Goal: Information Seeking & Learning: Check status

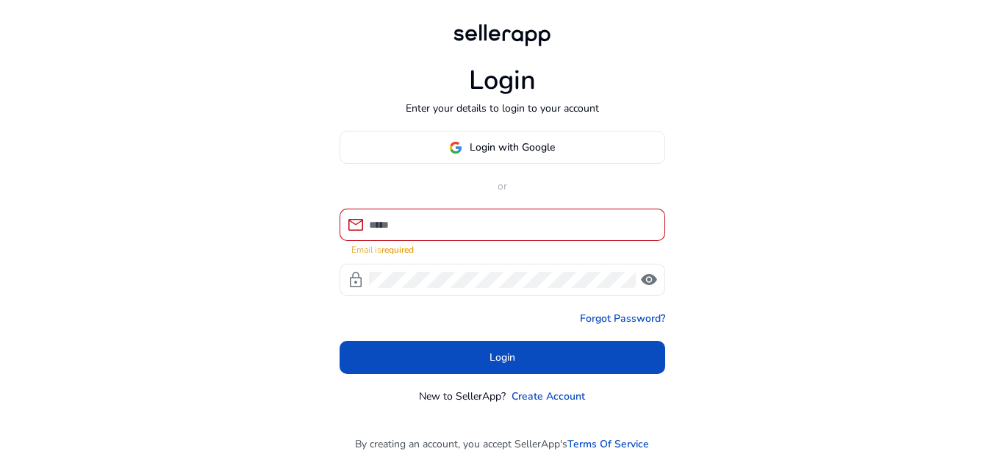
click at [500, 241] on div at bounding box center [511, 225] width 285 height 32
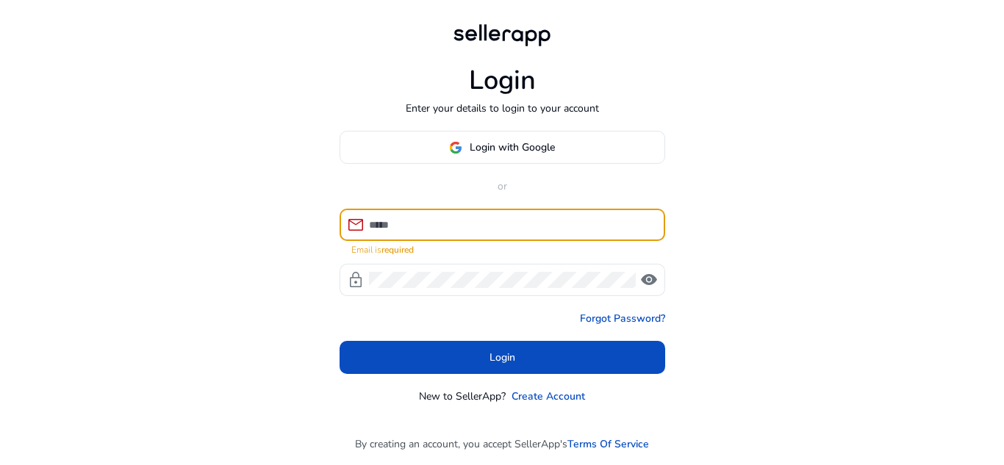
click at [499, 229] on input at bounding box center [511, 225] width 285 height 16
type input "*"
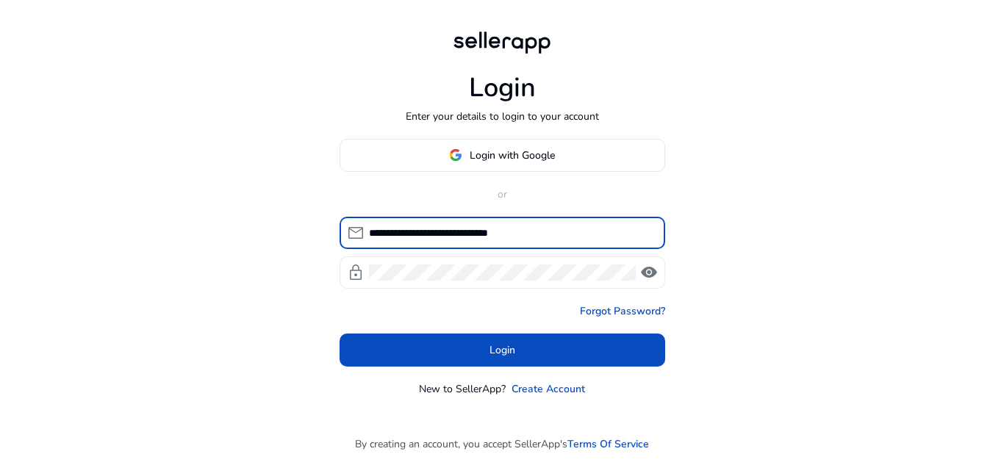
type input "**********"
click at [474, 260] on div at bounding box center [502, 273] width 267 height 32
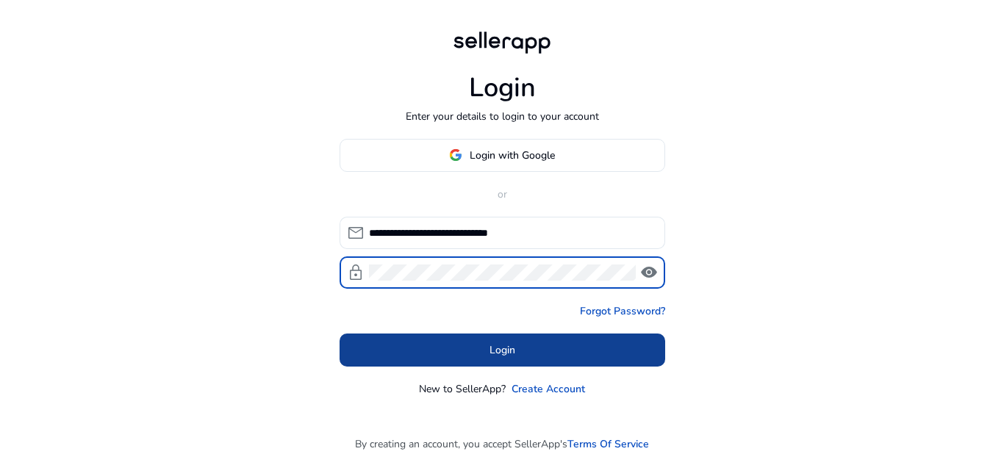
click at [482, 346] on span at bounding box center [503, 349] width 326 height 35
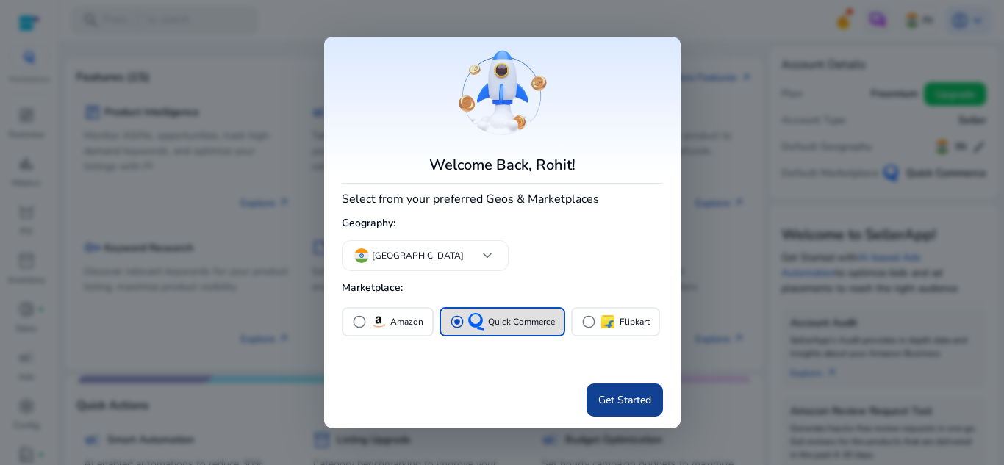
click at [643, 409] on span at bounding box center [625, 400] width 76 height 35
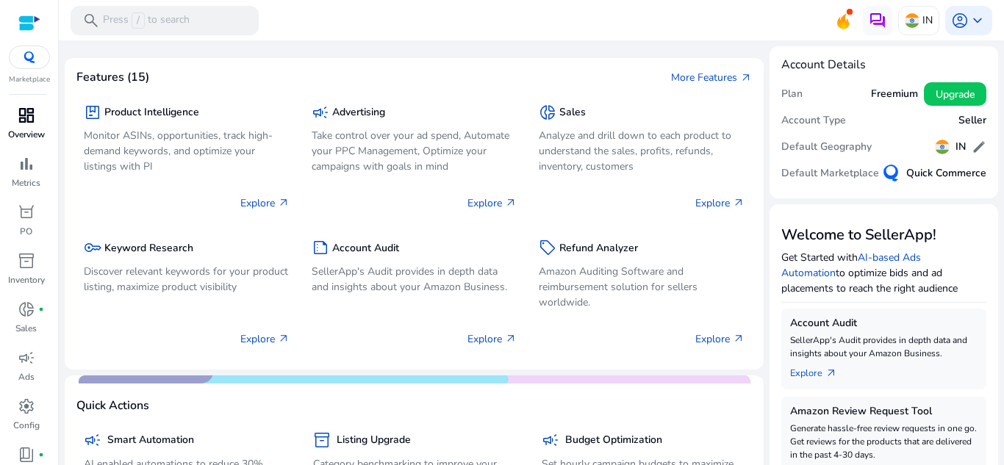
click at [33, 124] on span "dashboard" at bounding box center [27, 116] width 18 height 18
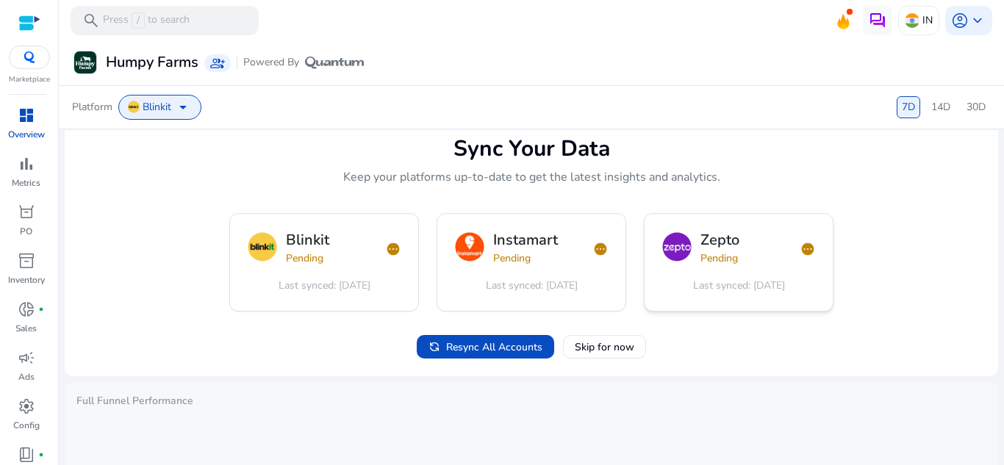
scroll to position [74, 0]
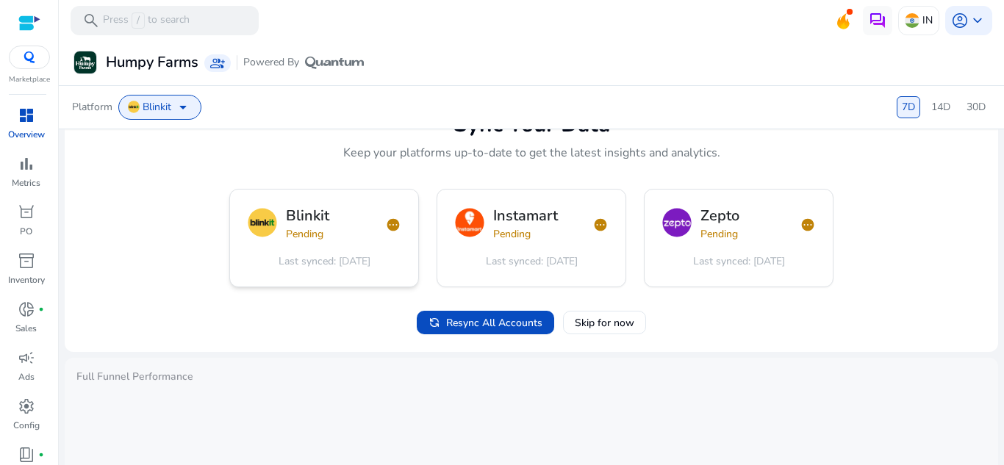
click at [315, 233] on span "Pending" at bounding box center [305, 234] width 38 height 14
click at [380, 246] on div "Blinkit Pending pending Last synced: [DATE]" at bounding box center [324, 238] width 188 height 97
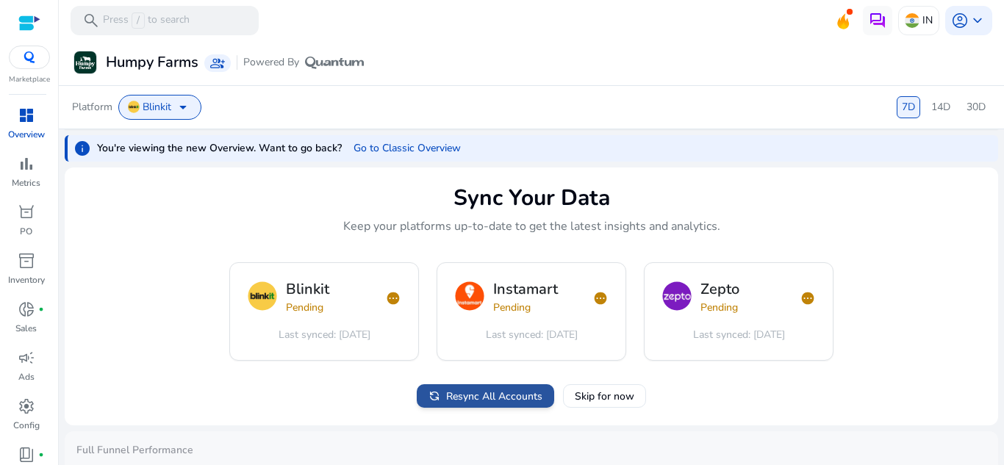
click at [477, 401] on span "Resync All Accounts" at bounding box center [494, 396] width 96 height 15
click at [626, 400] on span "Skip for now" at bounding box center [605, 396] width 60 height 15
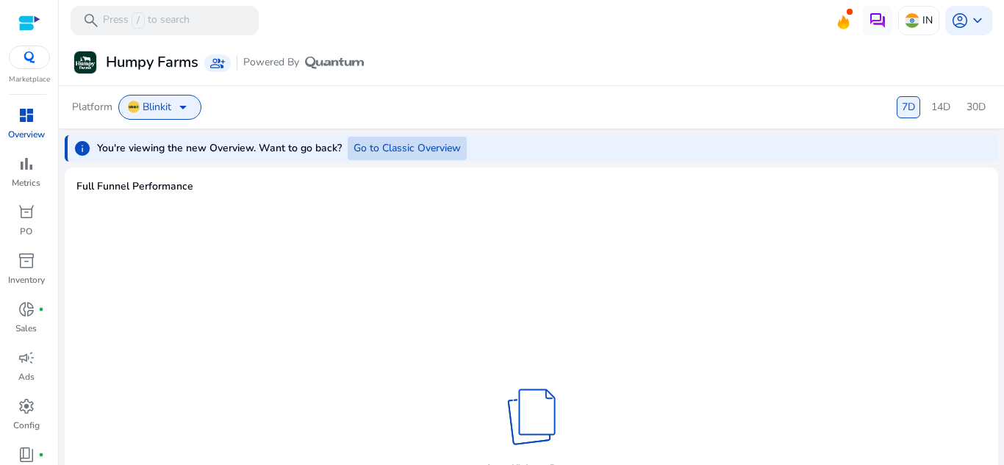
click at [377, 154] on span "Go to Classic Overview" at bounding box center [407, 147] width 107 height 15
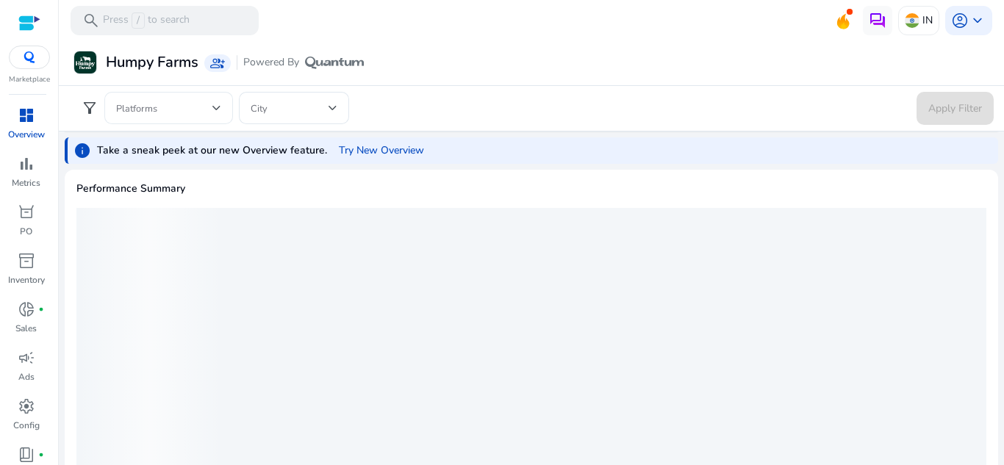
click at [201, 102] on span at bounding box center [164, 108] width 96 height 16
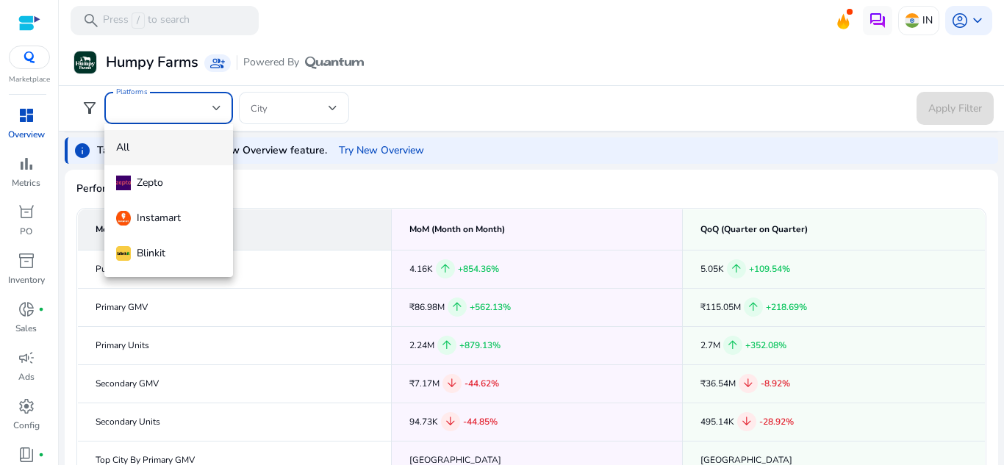
click at [168, 247] on span "Blinkit" at bounding box center [168, 254] width 105 height 16
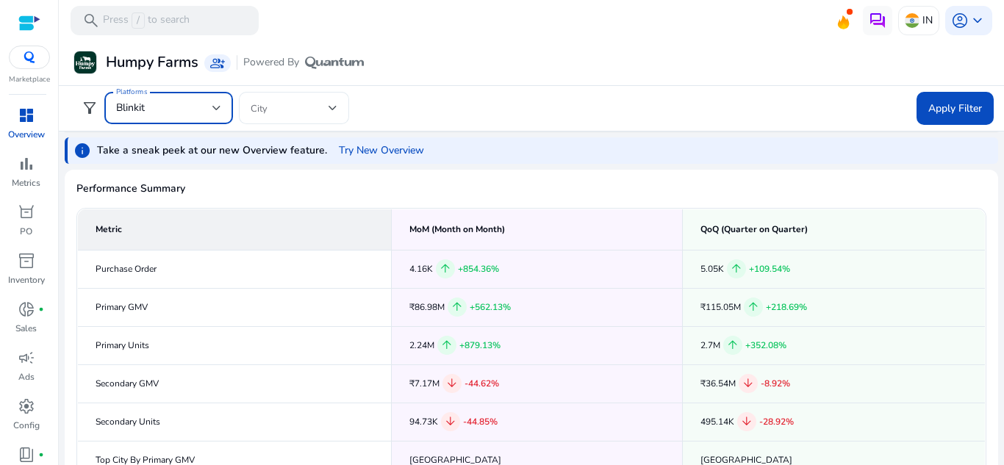
click at [296, 102] on span at bounding box center [290, 108] width 78 height 16
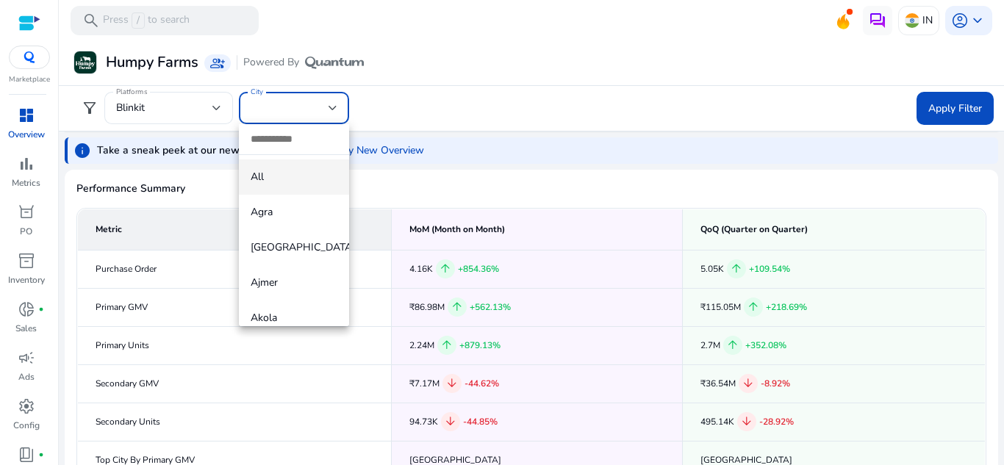
click at [299, 165] on mat-option "All" at bounding box center [294, 177] width 110 height 35
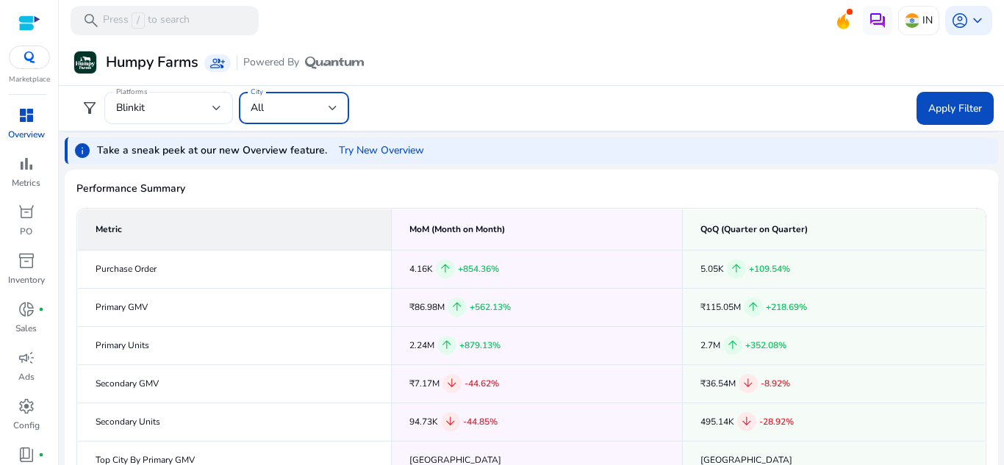
click at [521, 98] on form "filter_alt Platforms Blinkit City All Apply Filter" at bounding box center [531, 108] width 925 height 33
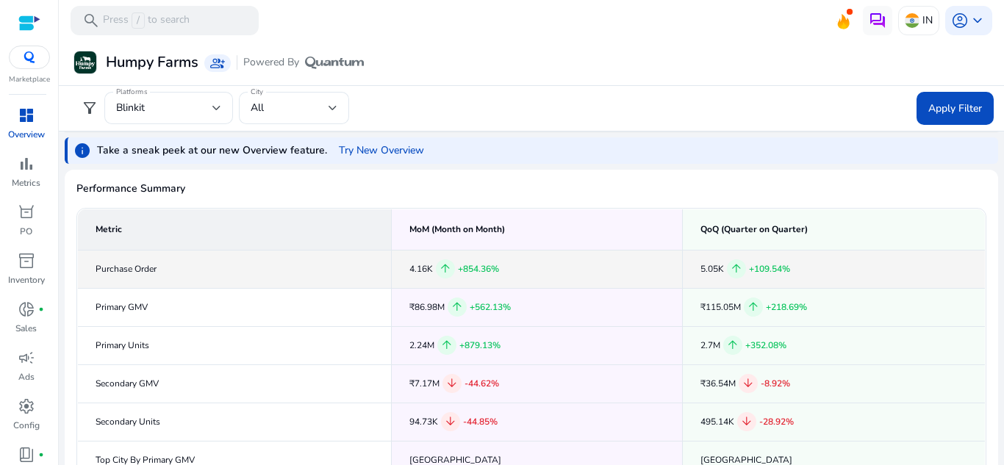
scroll to position [74, 0]
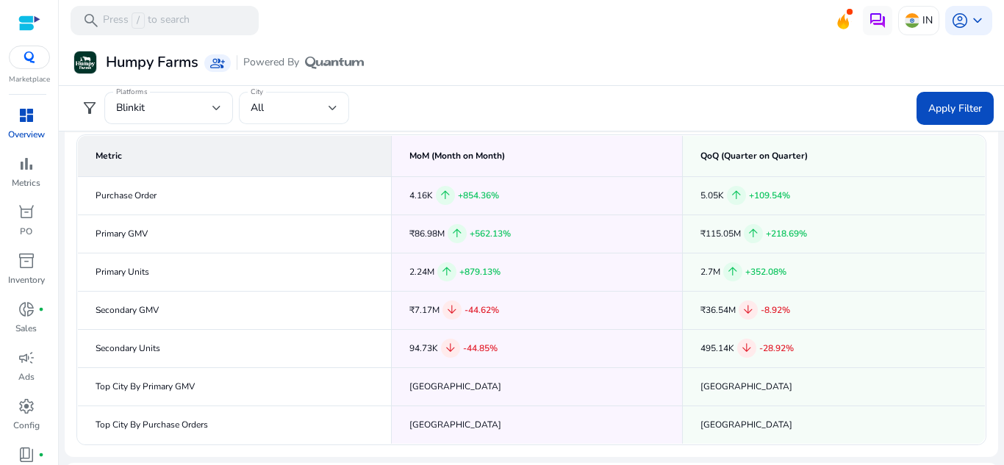
click at [319, 92] on div "All" at bounding box center [294, 108] width 87 height 32
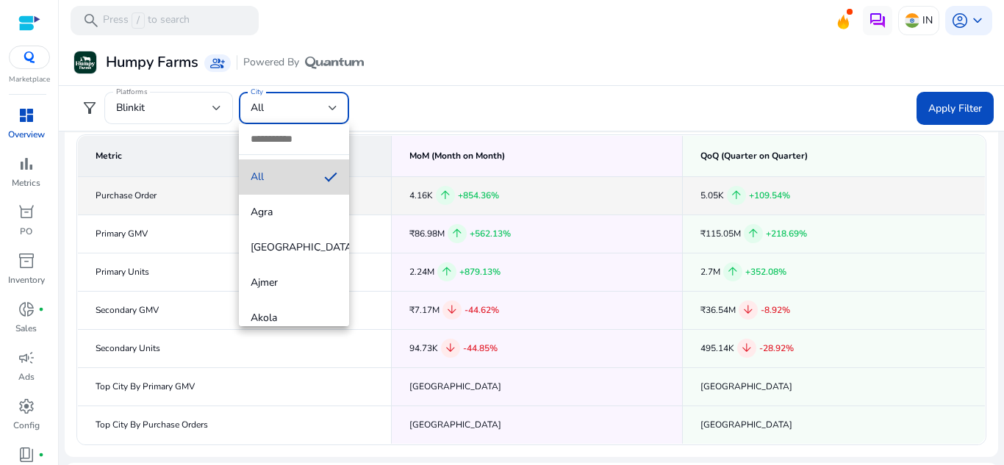
click at [315, 188] on mat-option "All" at bounding box center [294, 177] width 110 height 35
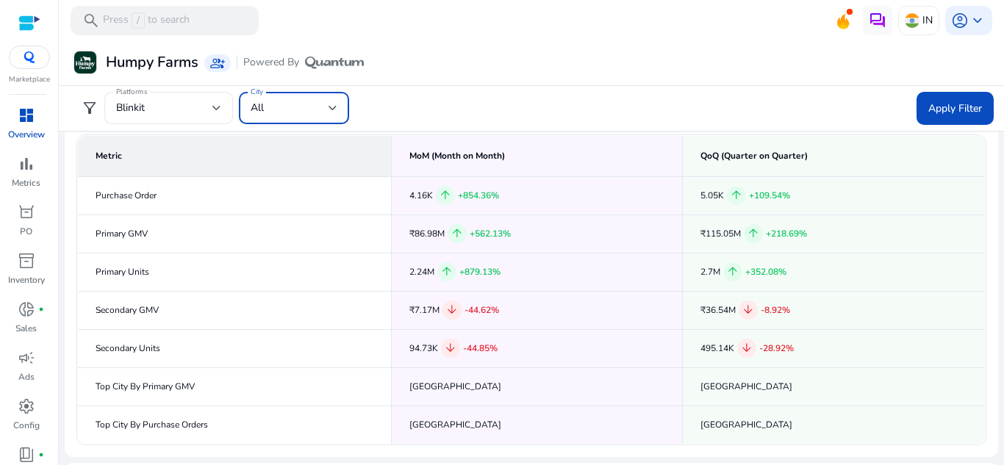
click at [326, 107] on div "All" at bounding box center [290, 108] width 78 height 16
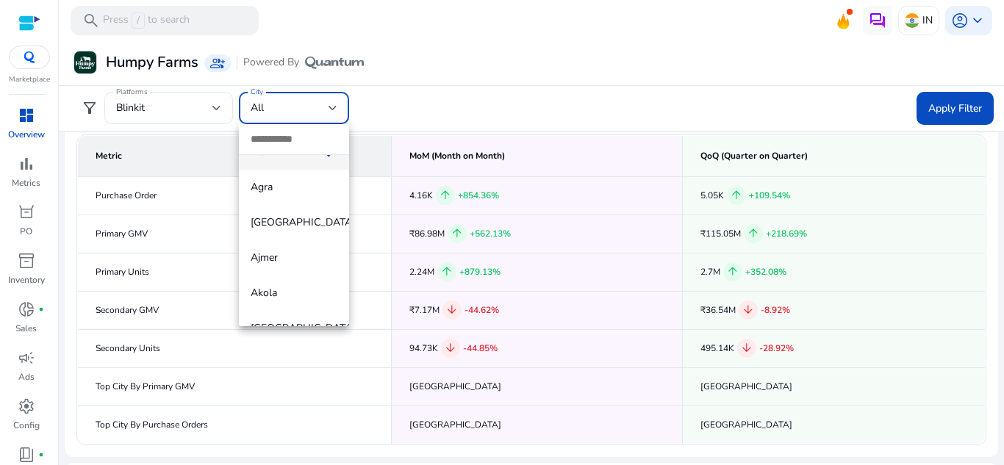
scroll to position [0, 0]
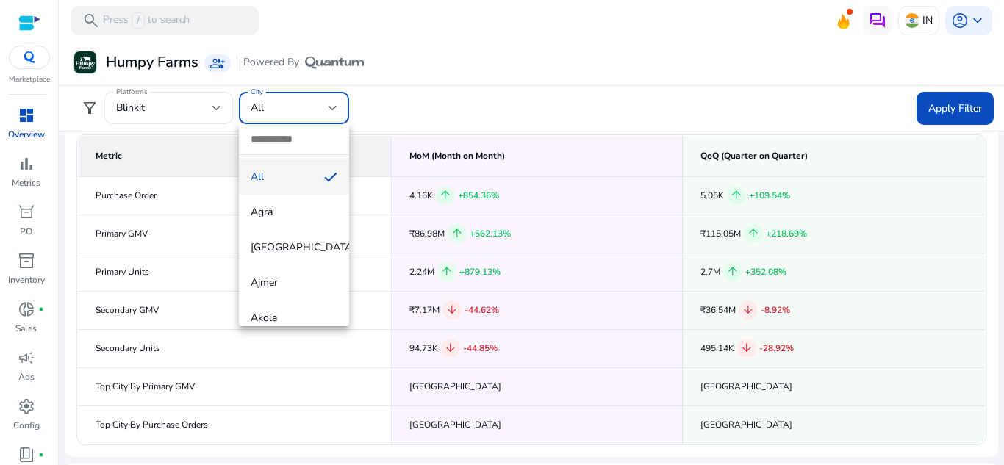
click at [299, 185] on mat-option "All" at bounding box center [294, 177] width 110 height 35
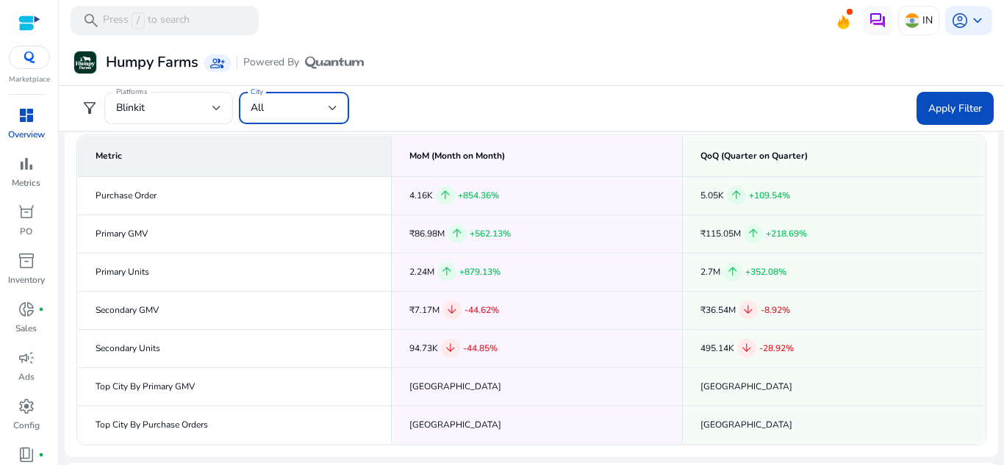
click at [324, 113] on div "All" at bounding box center [290, 108] width 78 height 16
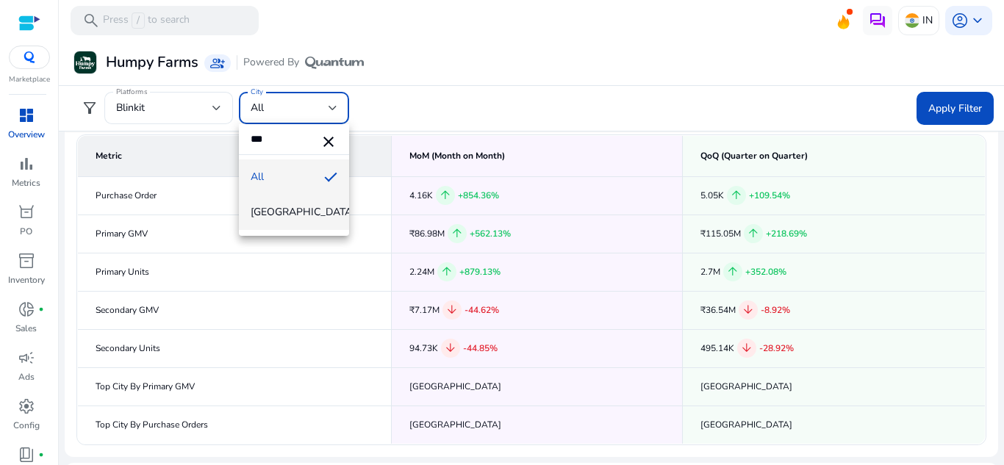
type input "***"
click at [299, 212] on span "[GEOGRAPHIC_DATA]" at bounding box center [294, 212] width 87 height 16
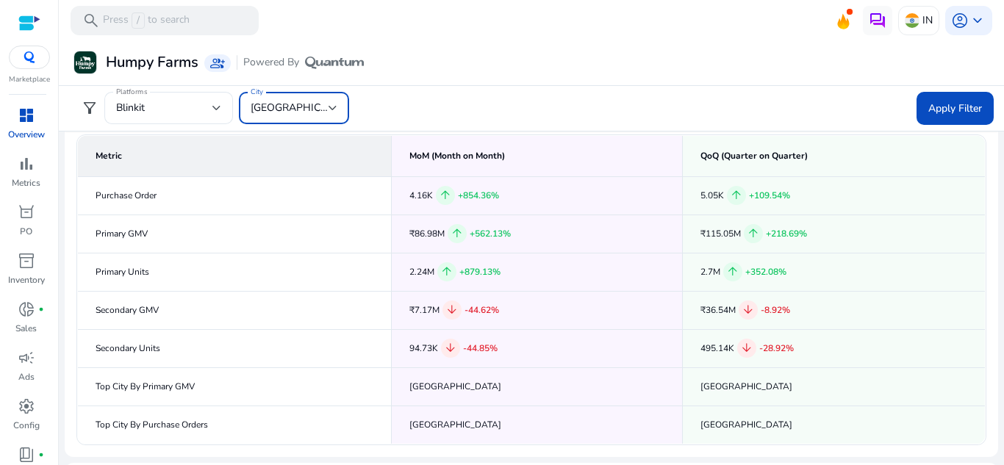
click at [317, 110] on div "[GEOGRAPHIC_DATA]" at bounding box center [290, 108] width 78 height 16
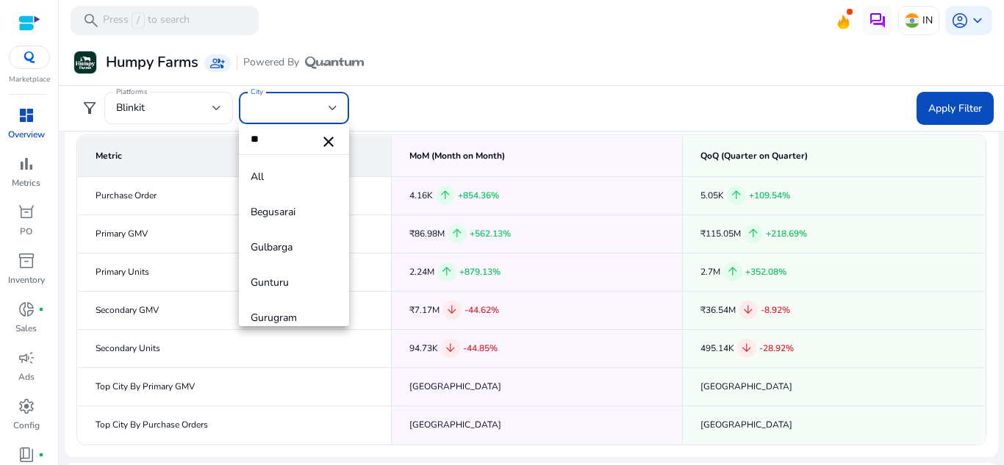
type input "**"
click at [597, 76] on div at bounding box center [502, 232] width 1004 height 465
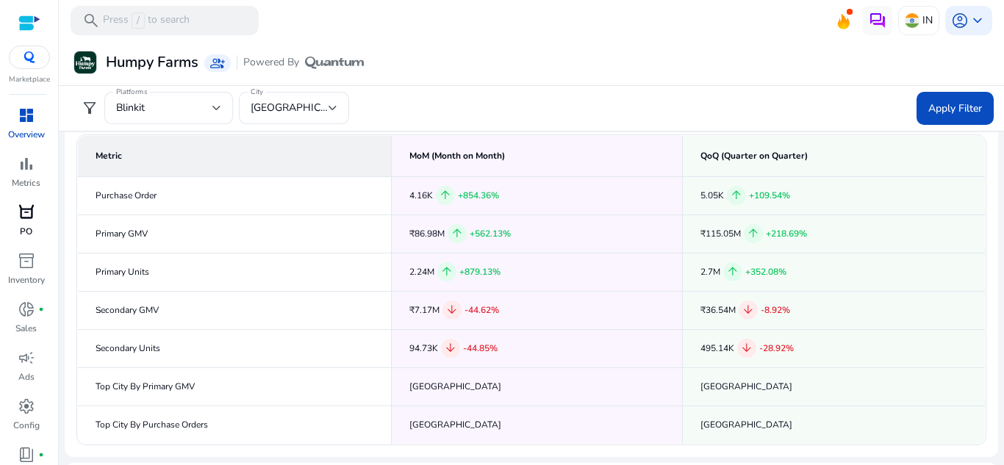
click at [32, 214] on span "orders" at bounding box center [27, 213] width 18 height 18
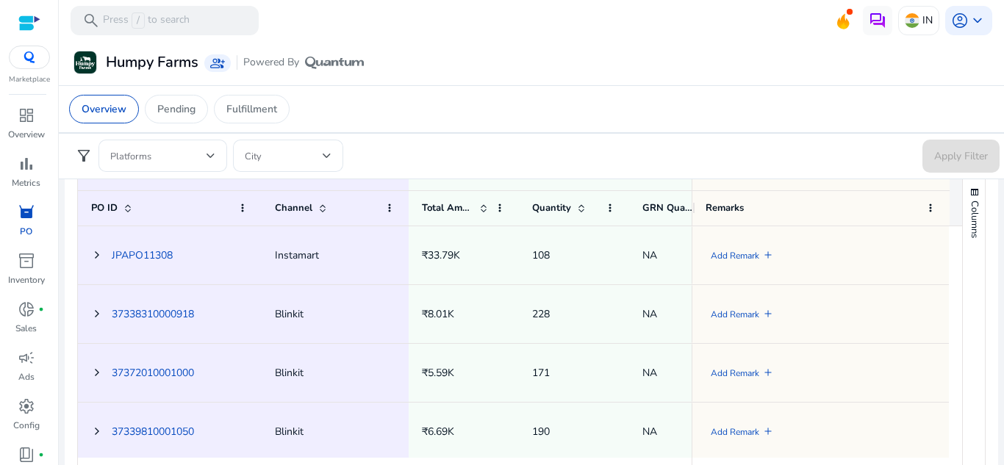
scroll to position [662, 0]
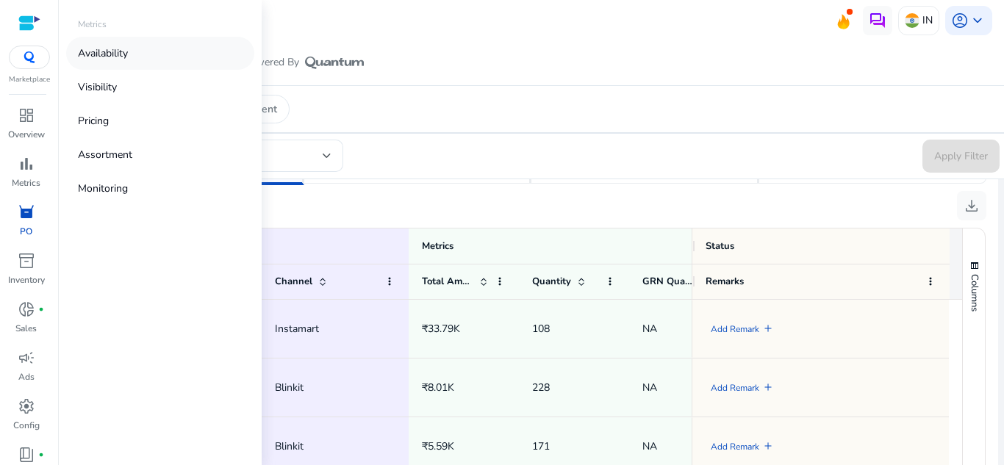
click at [105, 61] on link "Availability" at bounding box center [160, 53] width 188 height 33
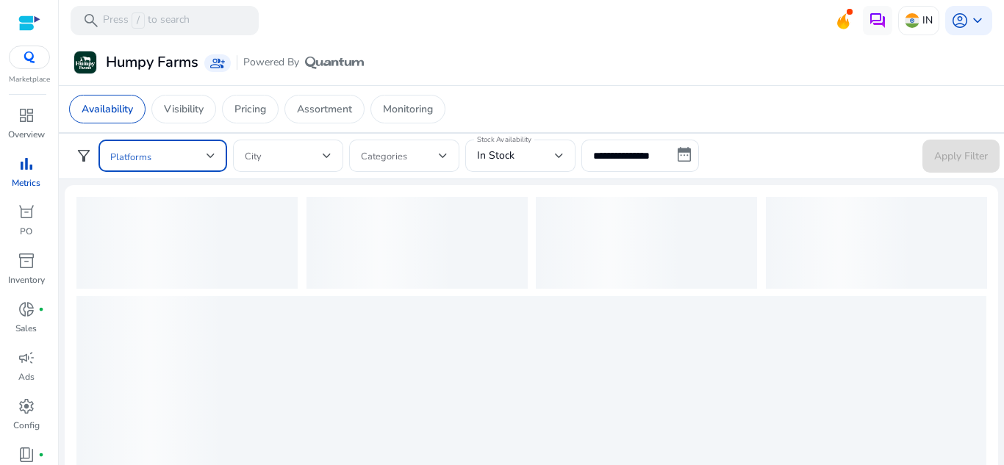
click at [210, 161] on div at bounding box center [211, 156] width 9 height 18
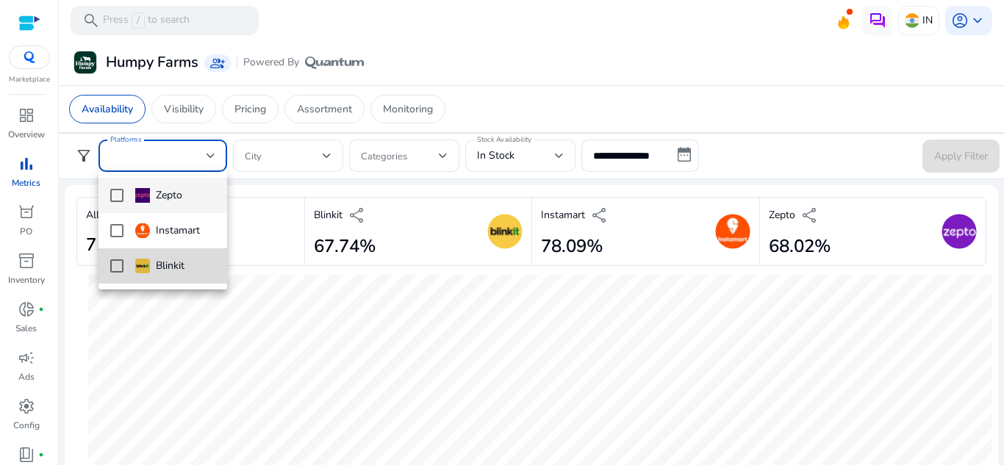
click at [115, 270] on mat-pseudo-checkbox at bounding box center [116, 266] width 13 height 13
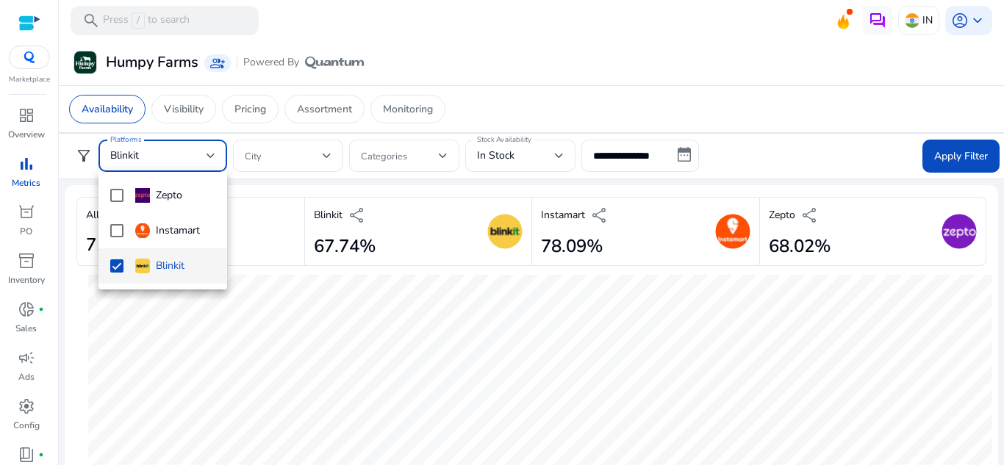
click at [286, 160] on div at bounding box center [502, 232] width 1004 height 465
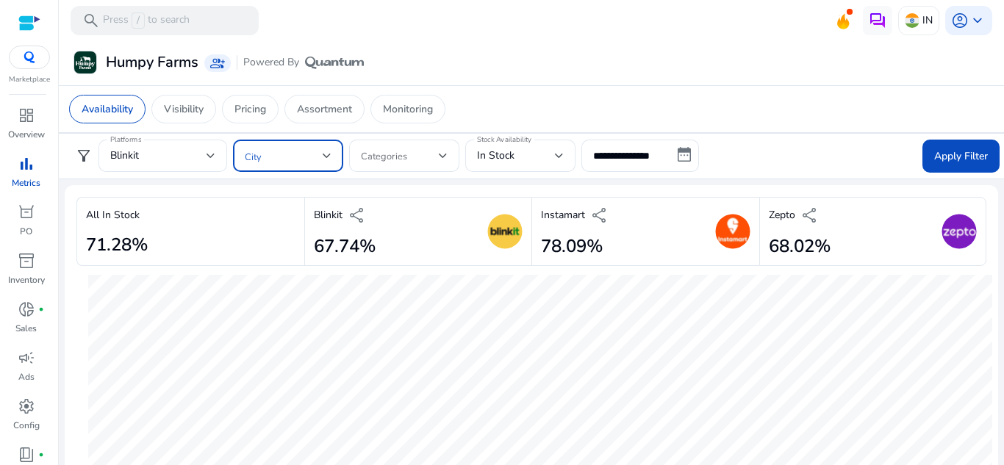
click at [326, 157] on div at bounding box center [327, 156] width 9 height 6
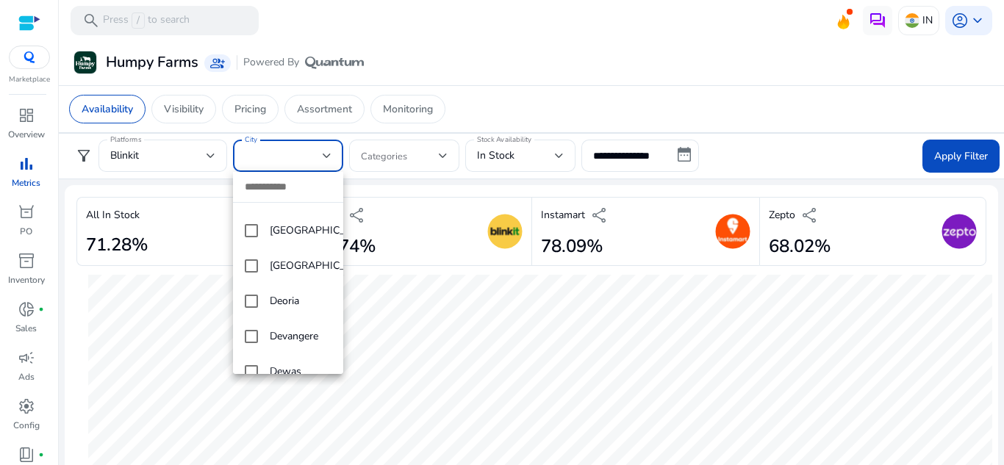
scroll to position [1691, 0]
click at [254, 199] on mat-pseudo-checkbox at bounding box center [251, 192] width 13 height 13
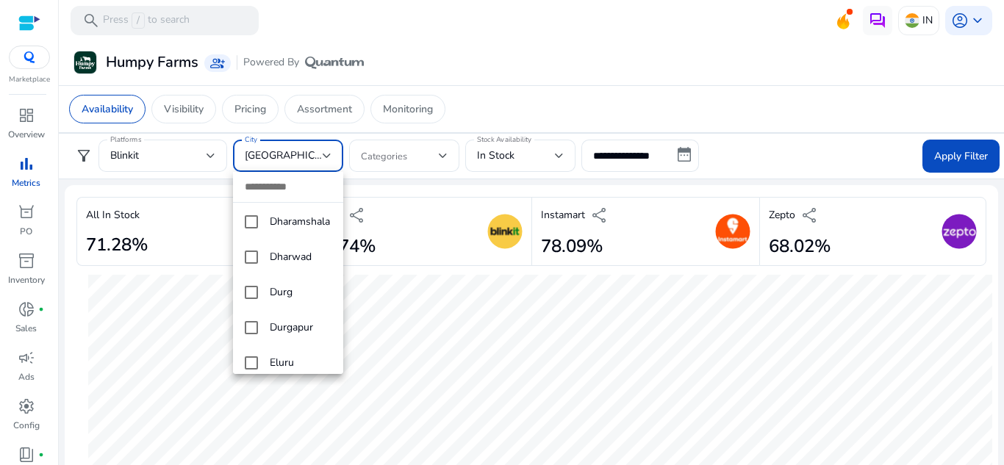
scroll to position [1765, 0]
click at [253, 232] on mat-pseudo-checkbox at bounding box center [251, 224] width 13 height 13
click at [255, 232] on mat-pseudo-checkbox at bounding box center [251, 224] width 13 height 13
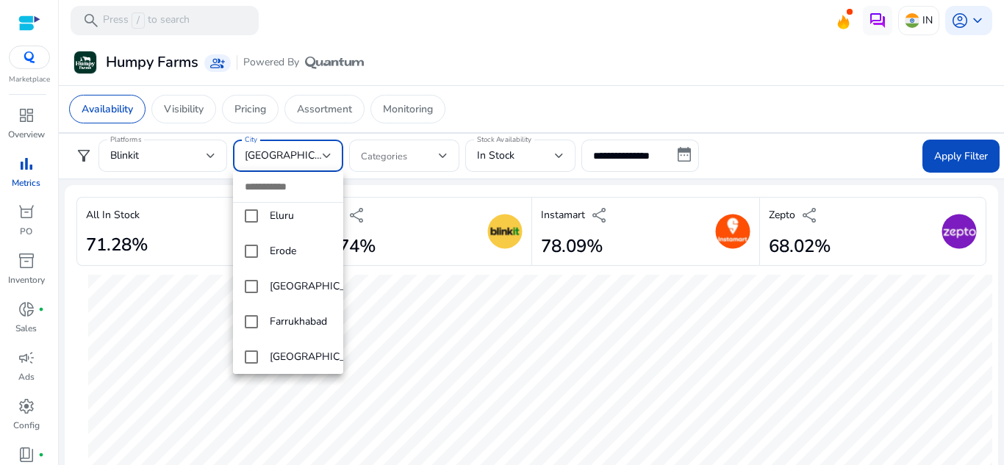
scroll to position [2059, 0]
click at [249, 220] on mat-pseudo-checkbox at bounding box center [251, 213] width 13 height 13
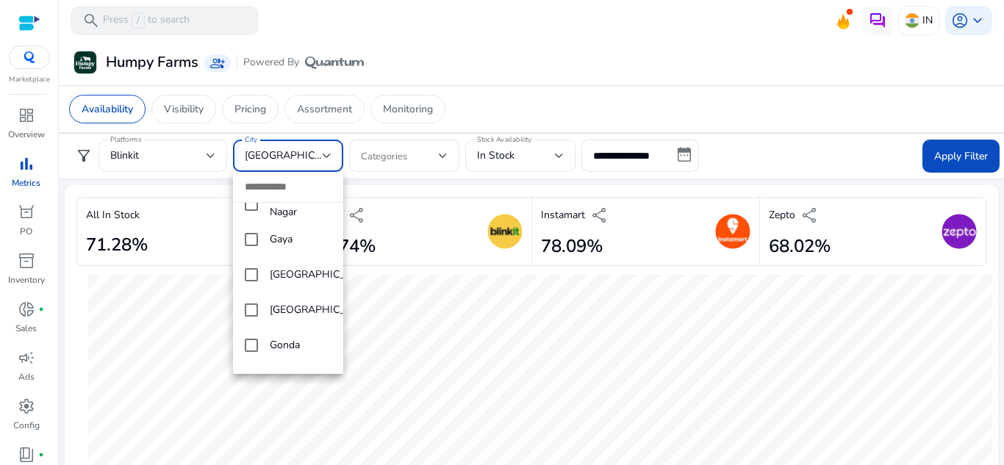
scroll to position [2353, 0]
click at [240, 219] on mat-option "[GEOGRAPHIC_DATA]" at bounding box center [288, 201] width 110 height 35
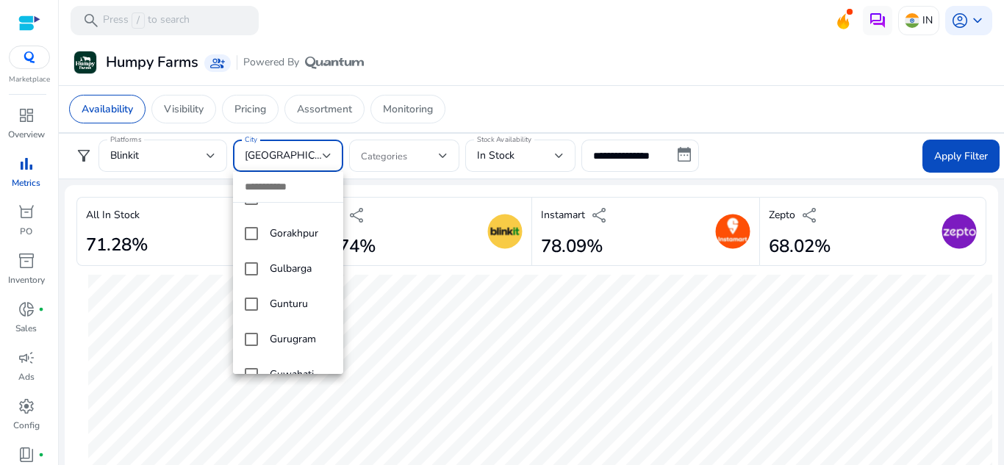
scroll to position [2500, 0]
click at [254, 273] on mat-pseudo-checkbox at bounding box center [251, 266] width 13 height 13
click at [253, 276] on mat-pseudo-checkbox at bounding box center [251, 269] width 13 height 13
click at [947, 139] on div at bounding box center [502, 232] width 1004 height 465
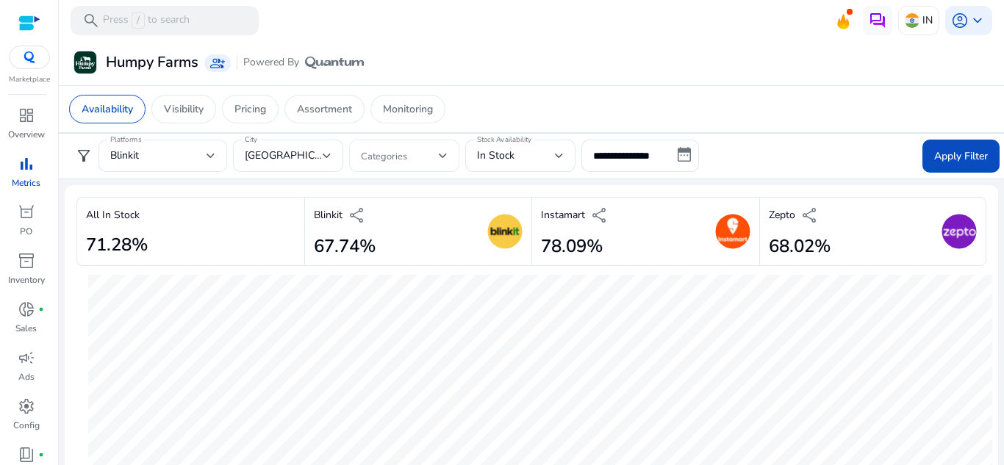
click at [440, 154] on div at bounding box center [443, 156] width 9 height 6
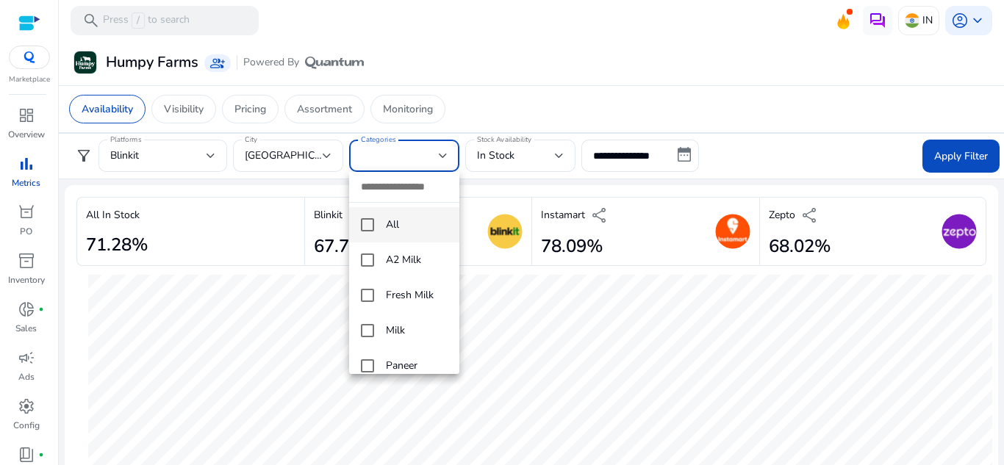
click at [373, 219] on mat-pseudo-checkbox at bounding box center [367, 224] width 13 height 13
click at [638, 111] on div at bounding box center [502, 232] width 1004 height 465
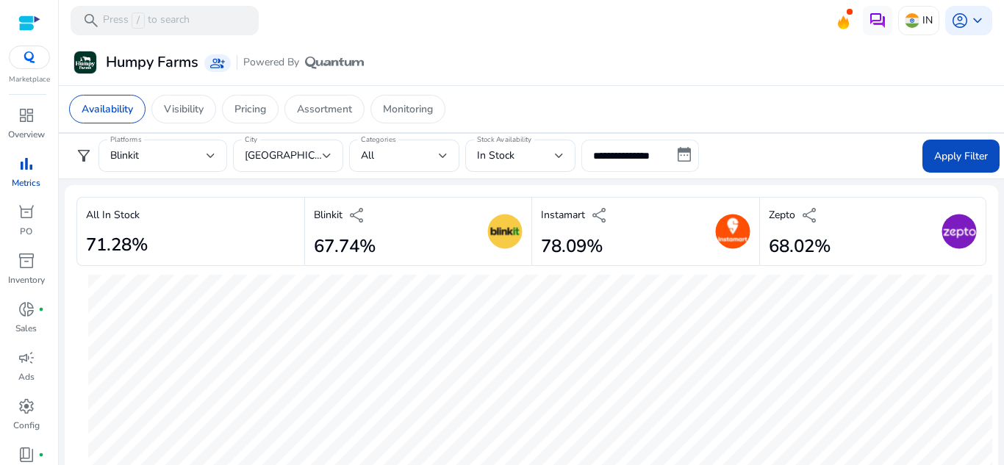
click at [683, 148] on input "**********" at bounding box center [641, 156] width 118 height 32
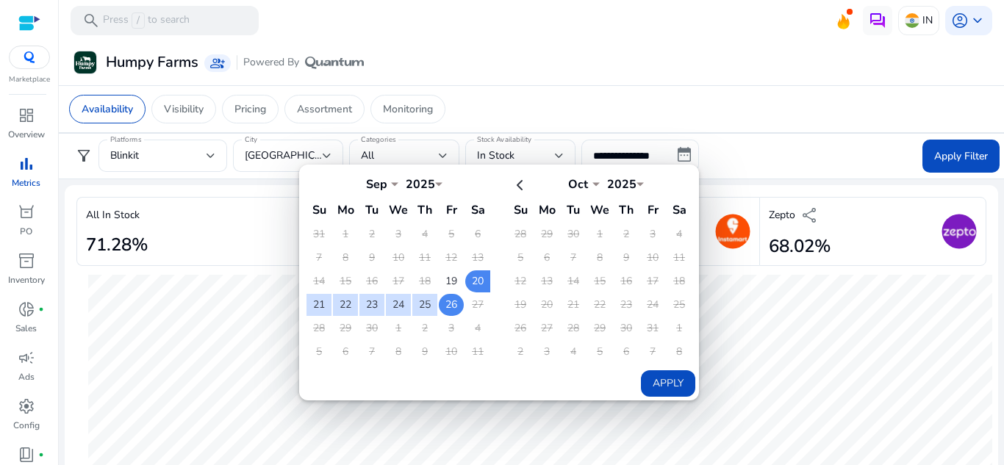
click at [452, 307] on td "26" at bounding box center [451, 305] width 25 height 22
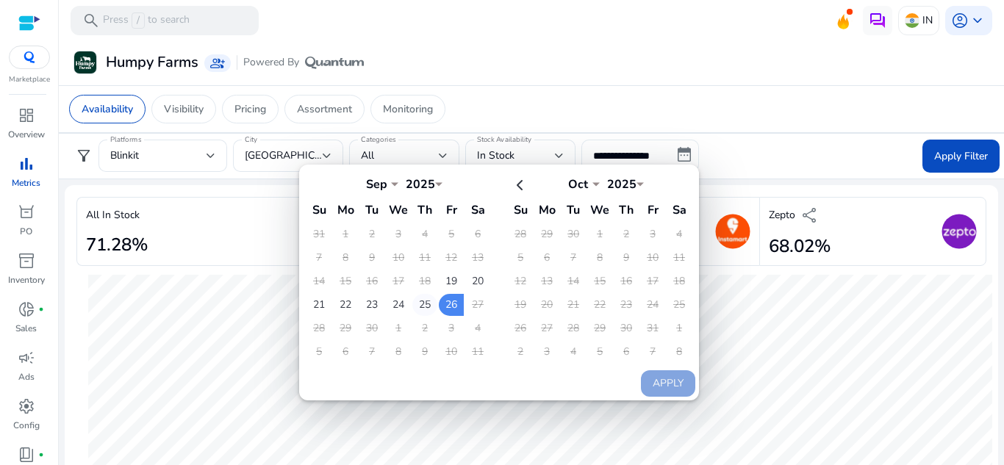
click at [421, 307] on td "25" at bounding box center [425, 305] width 25 height 22
click at [445, 306] on td "26" at bounding box center [451, 305] width 25 height 22
click at [674, 386] on button "Apply" at bounding box center [668, 384] width 54 height 26
type input "**********"
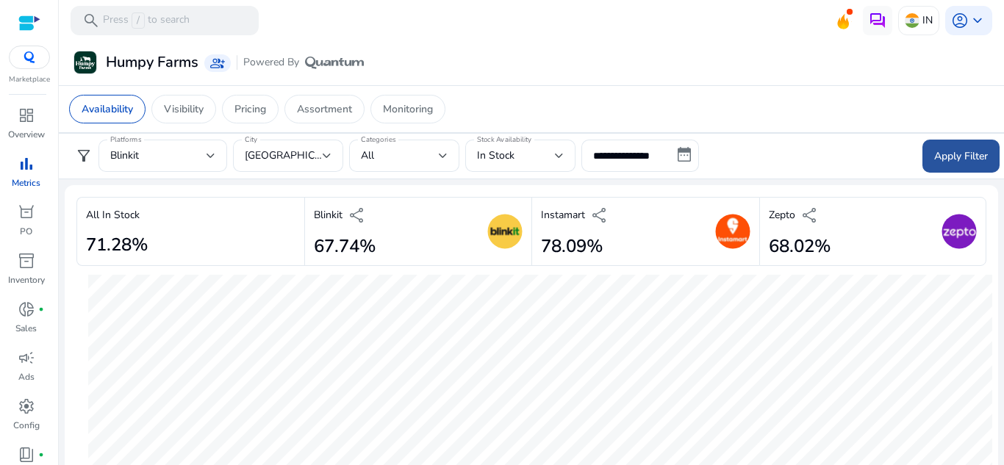
click at [939, 158] on span "Apply Filter" at bounding box center [962, 156] width 54 height 15
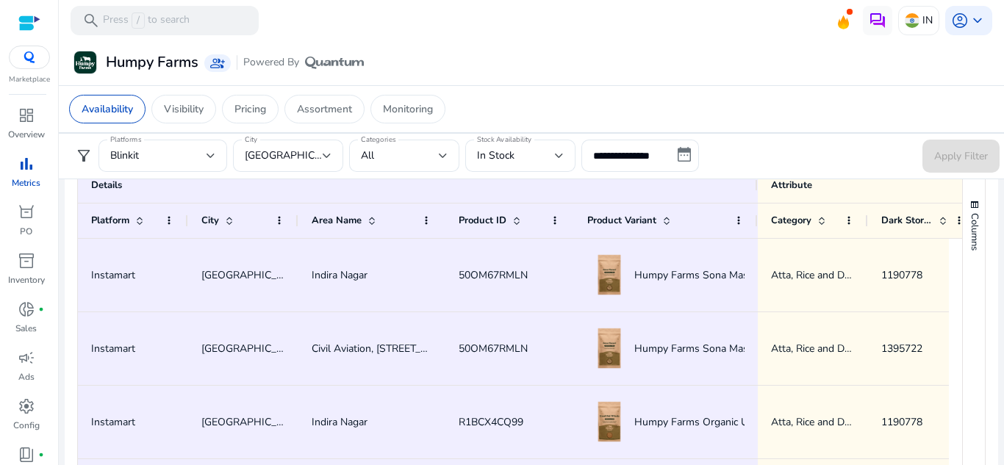
scroll to position [804, 0]
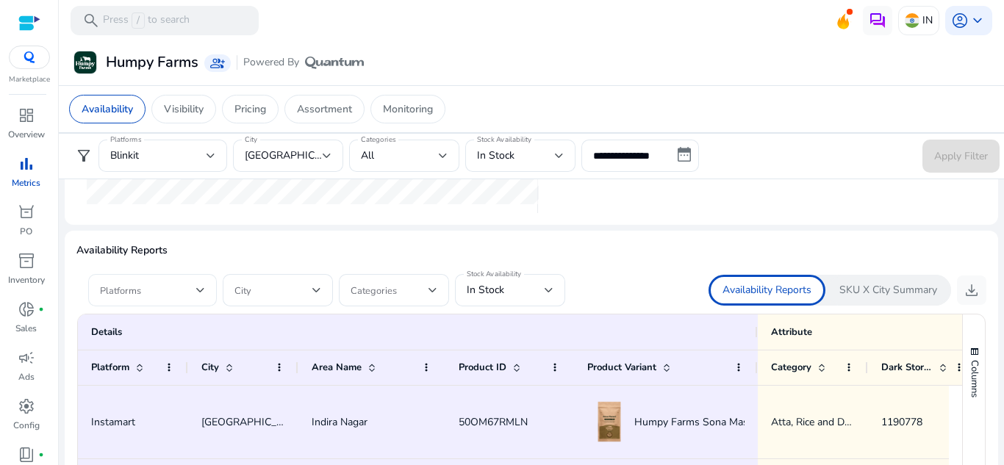
click at [174, 302] on div at bounding box center [152, 290] width 105 height 32
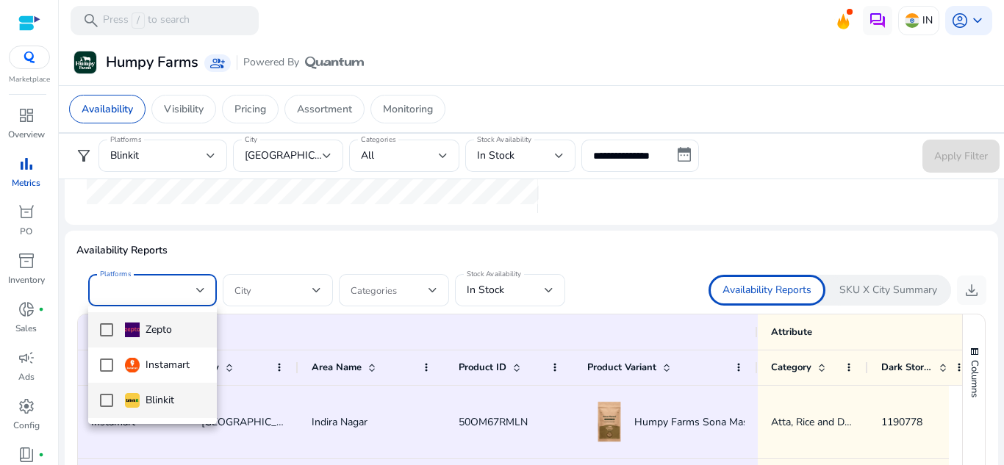
click at [152, 407] on div "Blinkit" at bounding box center [149, 401] width 49 height 16
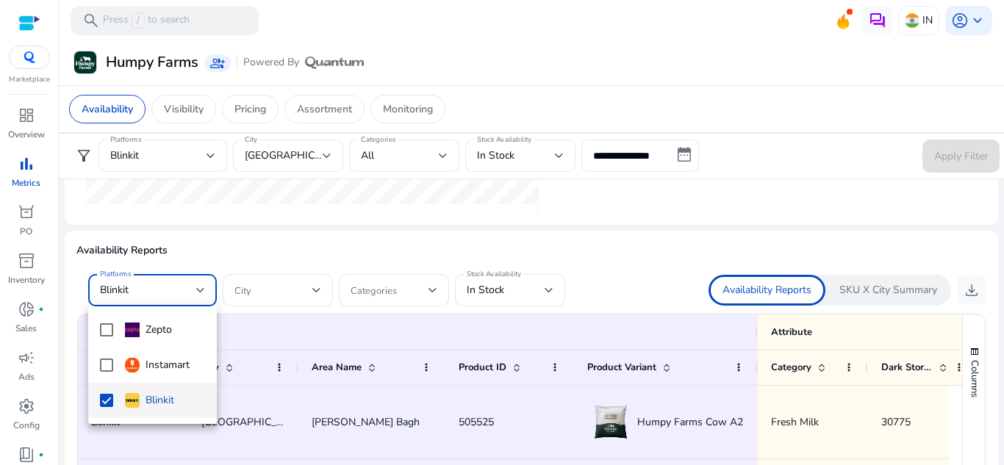
click at [292, 290] on div at bounding box center [502, 232] width 1004 height 465
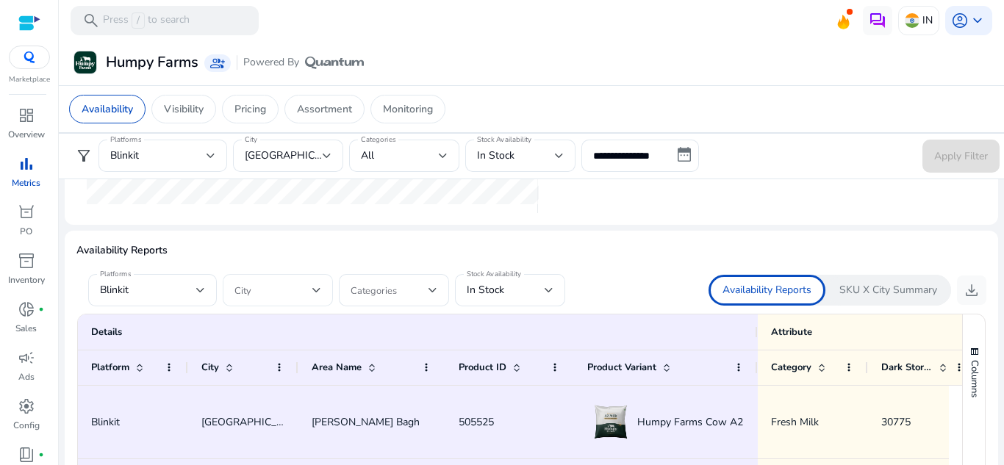
click at [306, 291] on span at bounding box center [274, 290] width 78 height 16
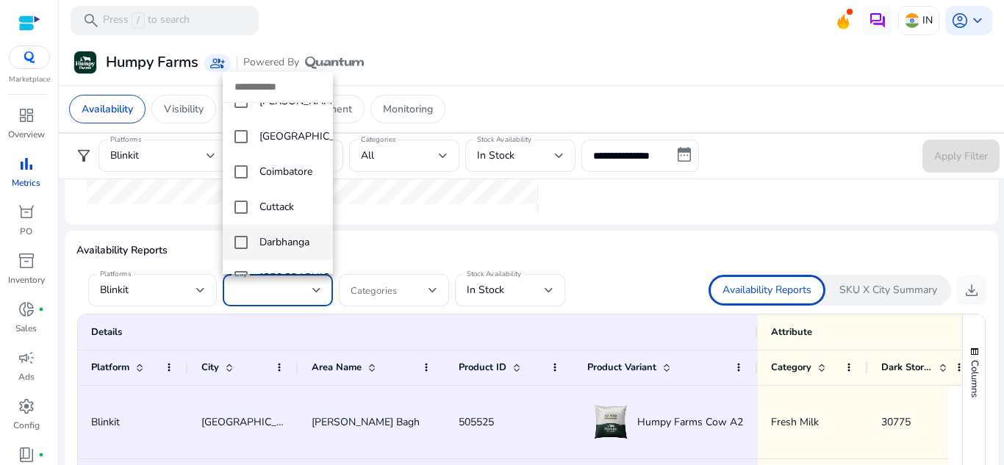
scroll to position [1544, 0]
click at [246, 246] on mat-pseudo-checkbox at bounding box center [241, 239] width 13 height 13
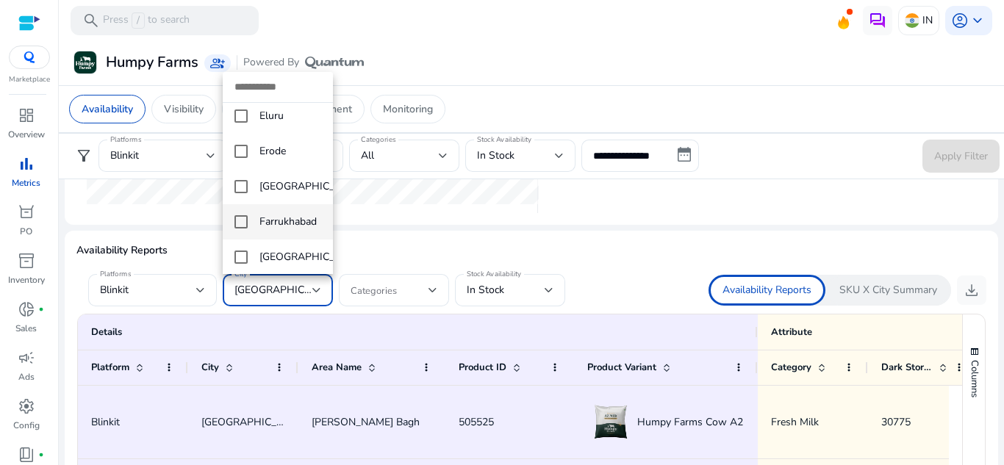
scroll to position [2059, 0]
click at [239, 120] on mat-pseudo-checkbox at bounding box center [241, 113] width 13 height 13
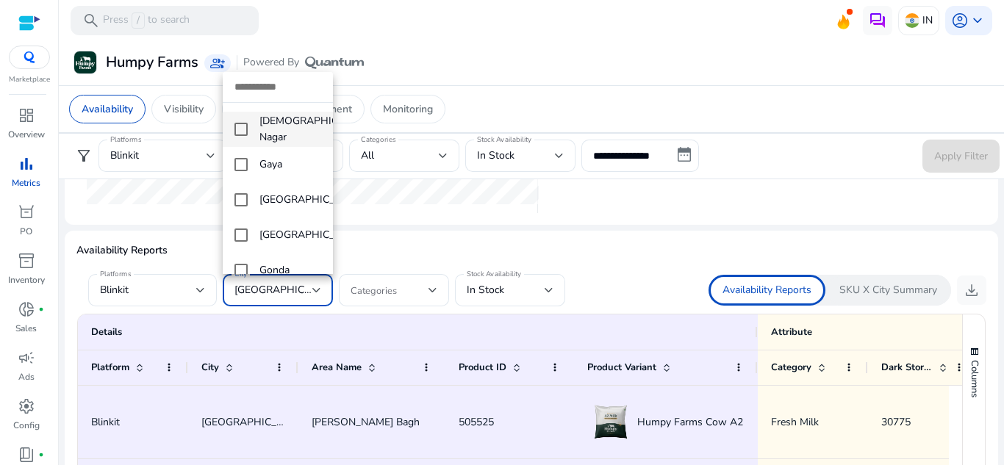
scroll to position [2353, 0]
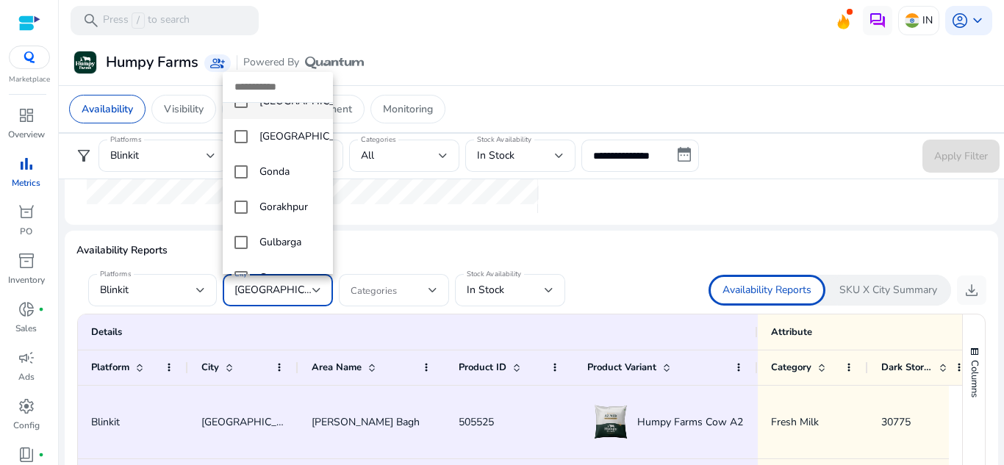
drag, startPoint x: 239, startPoint y: 129, endPoint x: 251, endPoint y: 136, distance: 14.1
click at [239, 108] on mat-pseudo-checkbox at bounding box center [241, 101] width 13 height 13
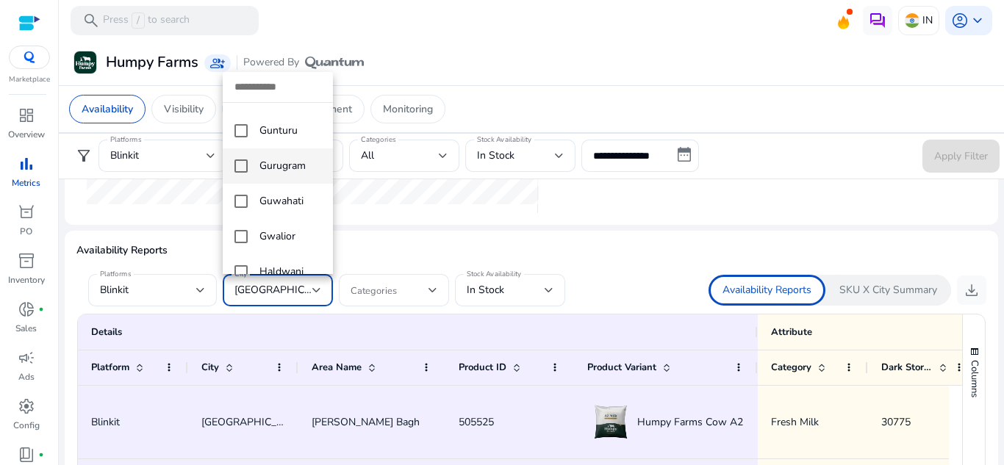
click at [245, 173] on mat-pseudo-checkbox at bounding box center [241, 166] width 13 height 13
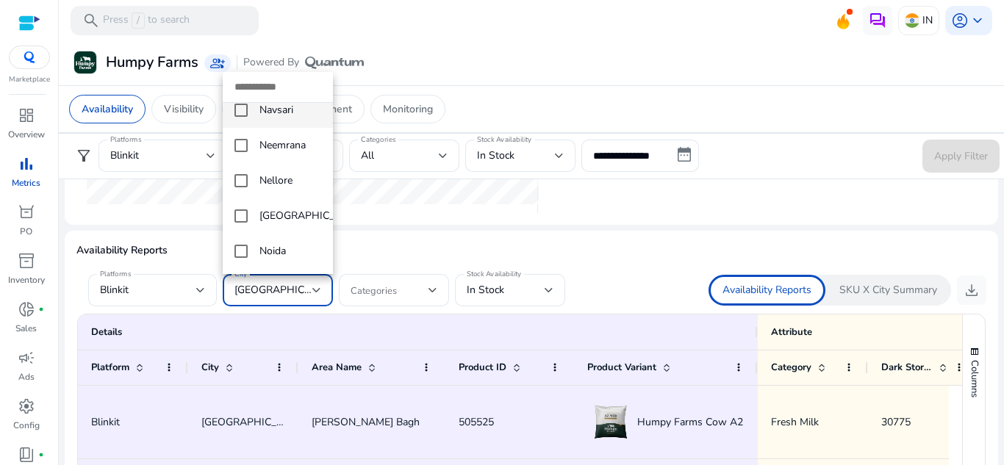
scroll to position [5074, 0]
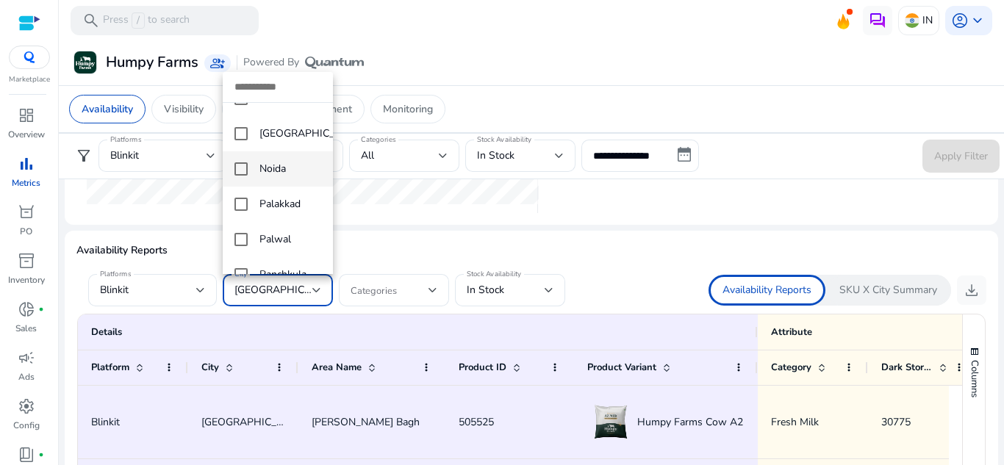
click at [234, 187] on mat-option "Noida" at bounding box center [278, 168] width 110 height 35
click at [750, 207] on div at bounding box center [502, 232] width 1004 height 465
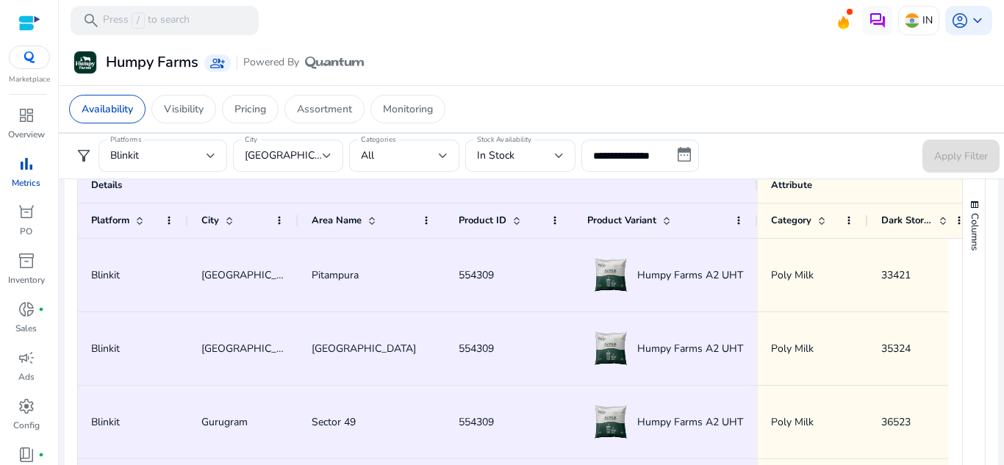
scroll to position [0, 0]
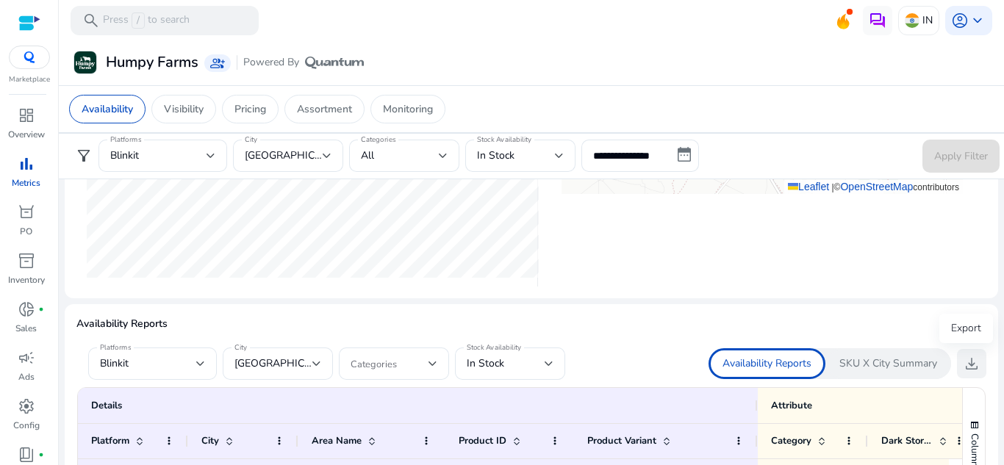
click at [965, 363] on span "download" at bounding box center [972, 364] width 18 height 18
click at [886, 371] on p "SKU X City Summary" at bounding box center [889, 364] width 98 height 15
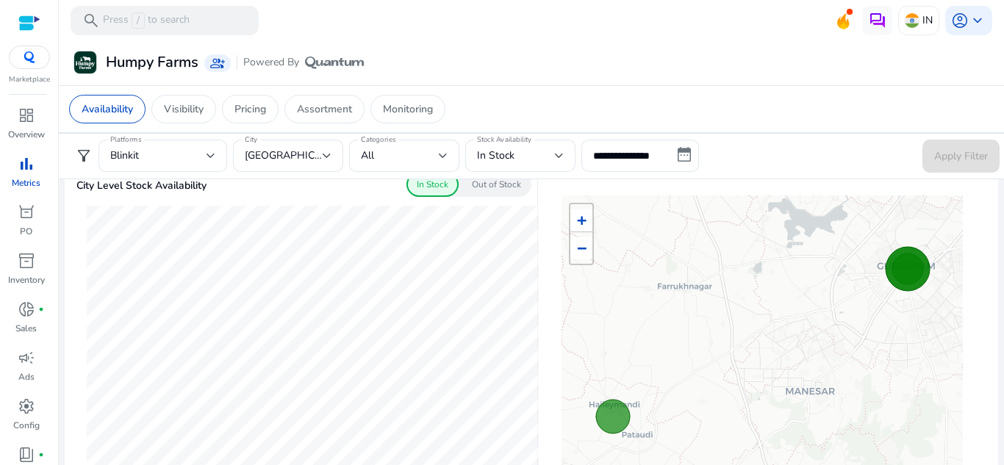
scroll to position [437, 0]
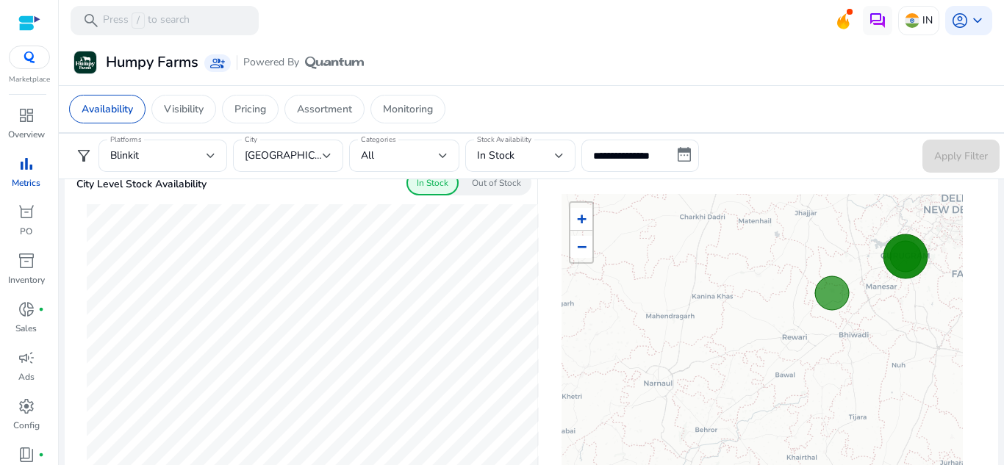
click at [848, 110] on app-sa-custom-tab "Availability Visibility Pricing Assortment Monitoring" at bounding box center [531, 109] width 925 height 29
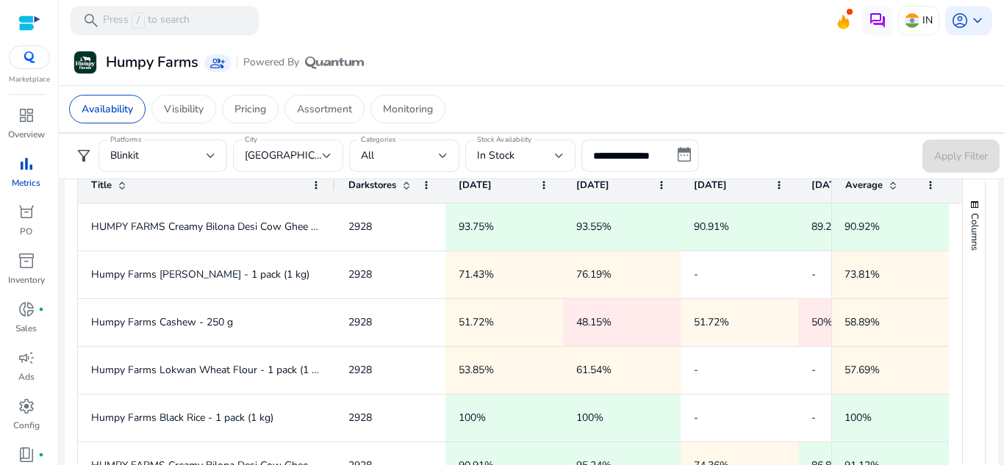
scroll to position [804, 0]
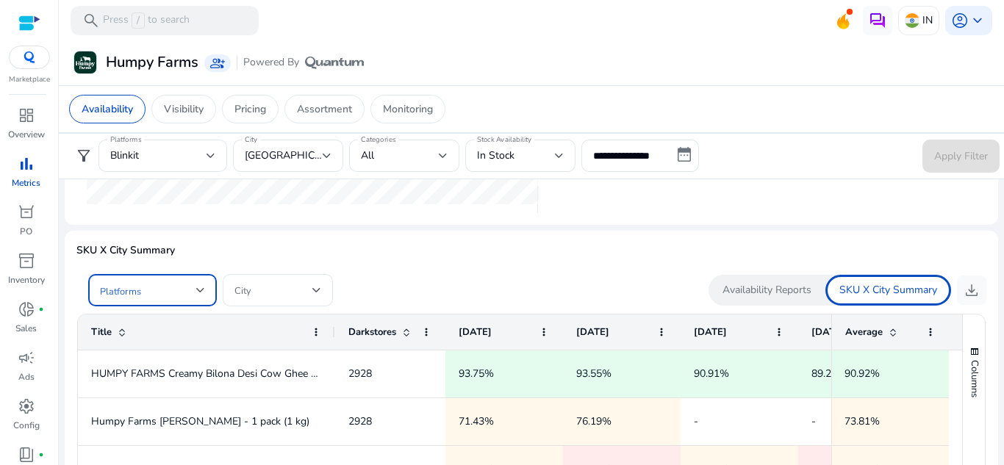
click at [181, 296] on span at bounding box center [148, 290] width 96 height 16
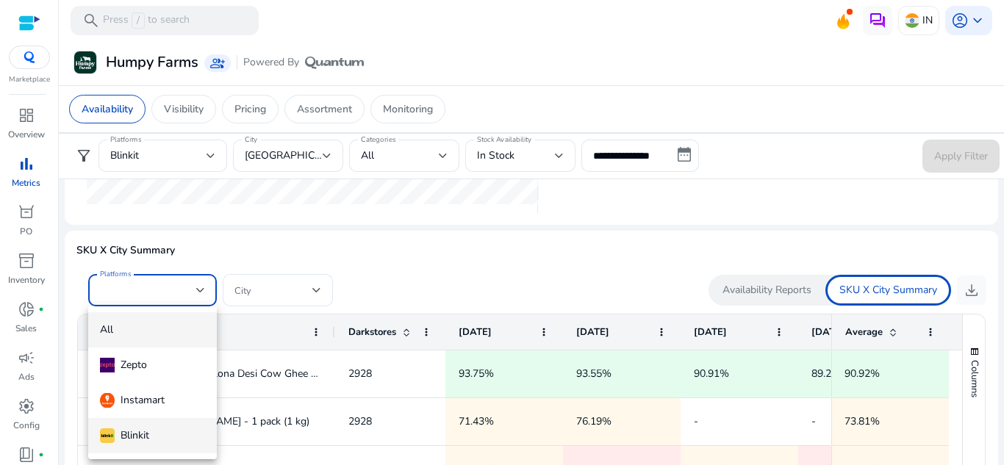
click at [113, 429] on img at bounding box center [107, 436] width 15 height 15
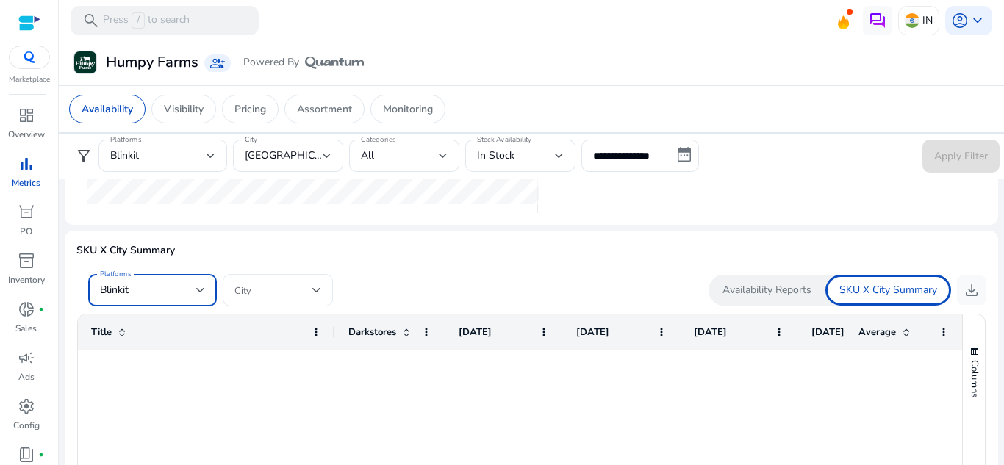
click at [280, 286] on span at bounding box center [274, 290] width 78 height 16
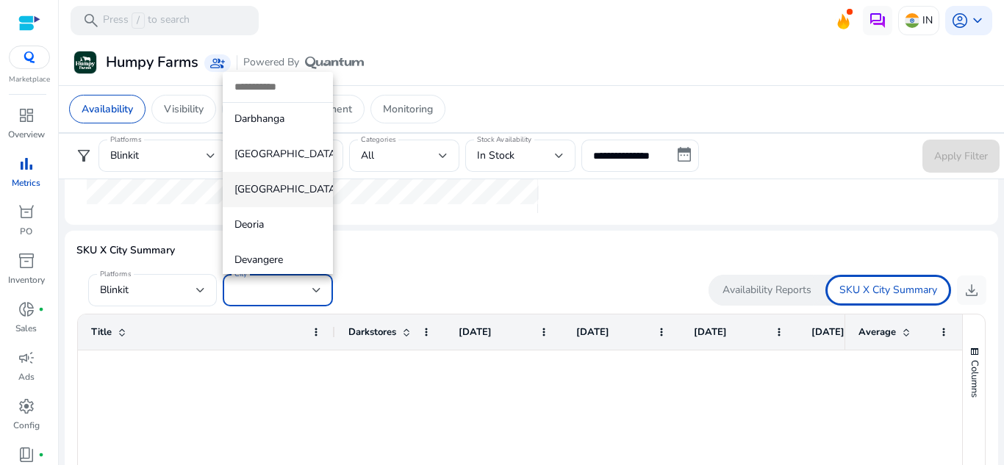
scroll to position [1618, 0]
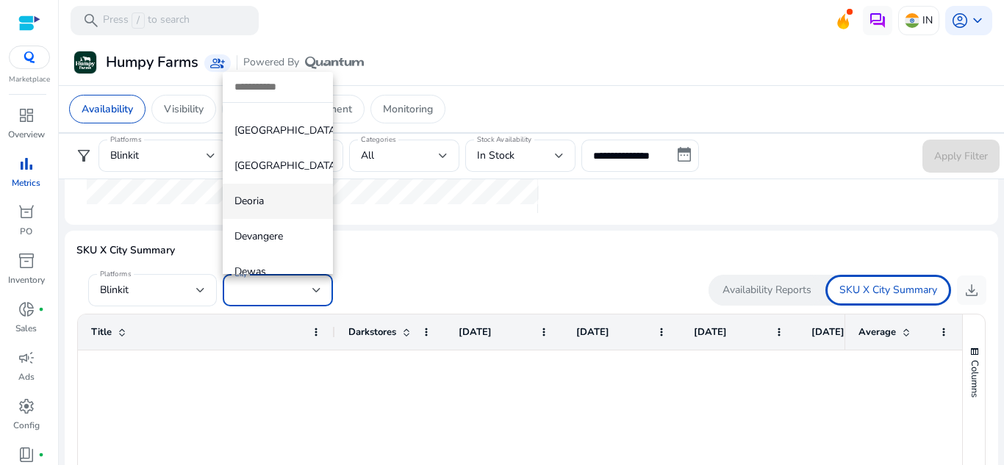
click at [282, 184] on mat-option "Deoria" at bounding box center [278, 201] width 110 height 35
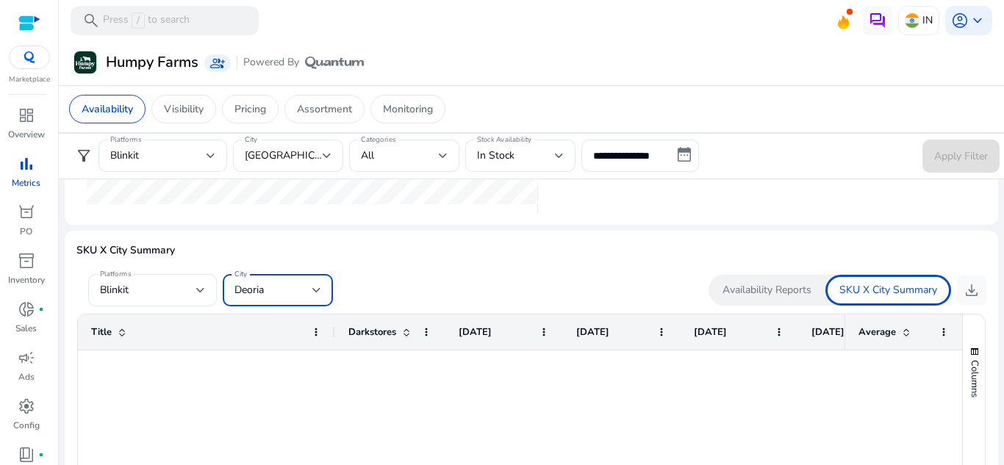
click at [297, 288] on div "Deoria" at bounding box center [274, 290] width 78 height 16
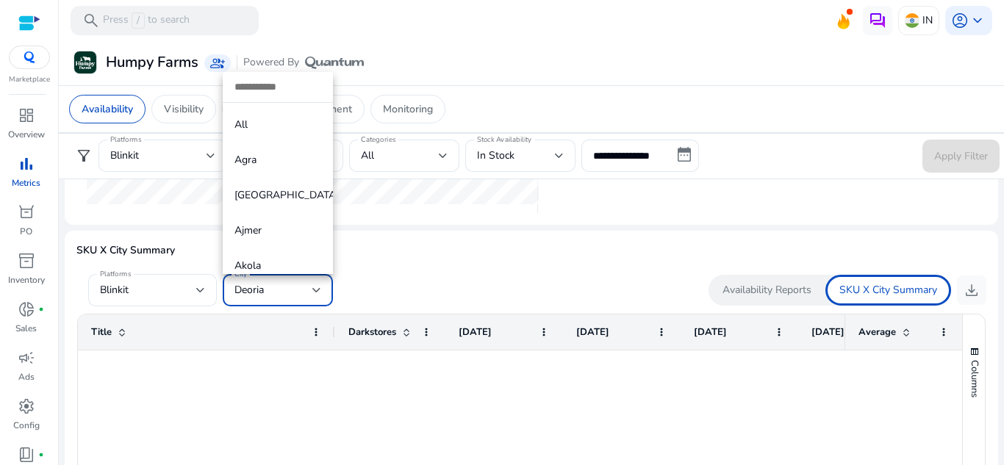
scroll to position [1563, 0]
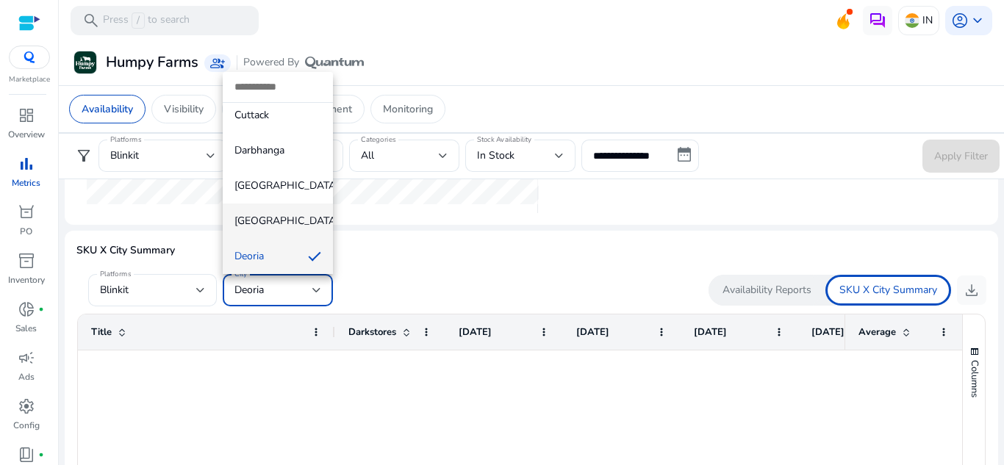
click at [269, 219] on span "[GEOGRAPHIC_DATA]" at bounding box center [278, 221] width 87 height 16
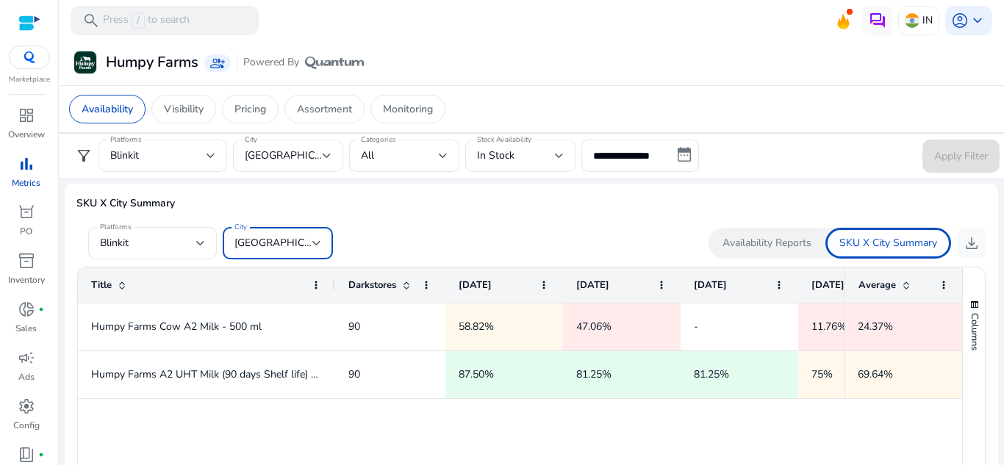
scroll to position [804, 0]
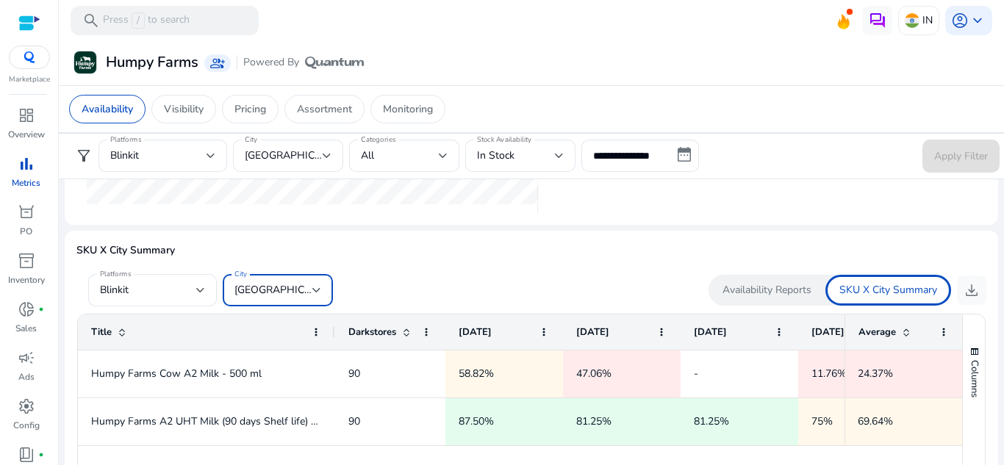
click at [308, 298] on div "[GEOGRAPHIC_DATA]" at bounding box center [274, 290] width 78 height 16
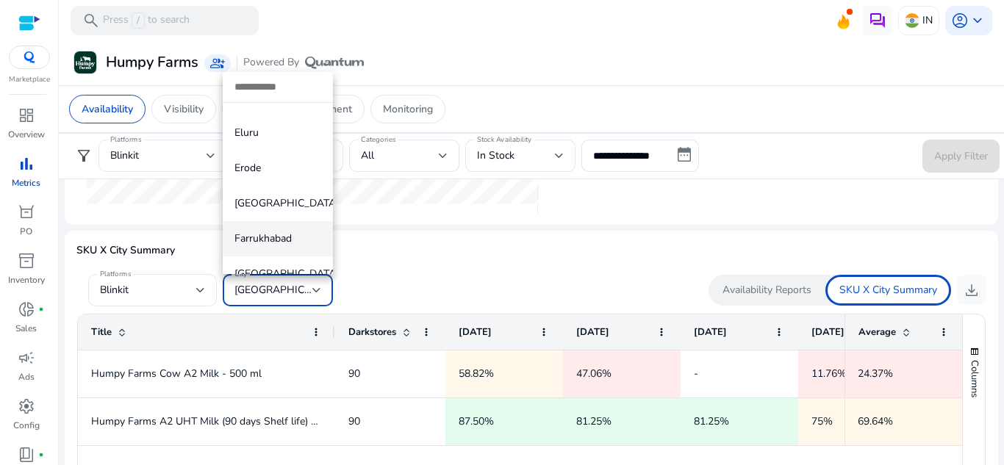
scroll to position [2042, 0]
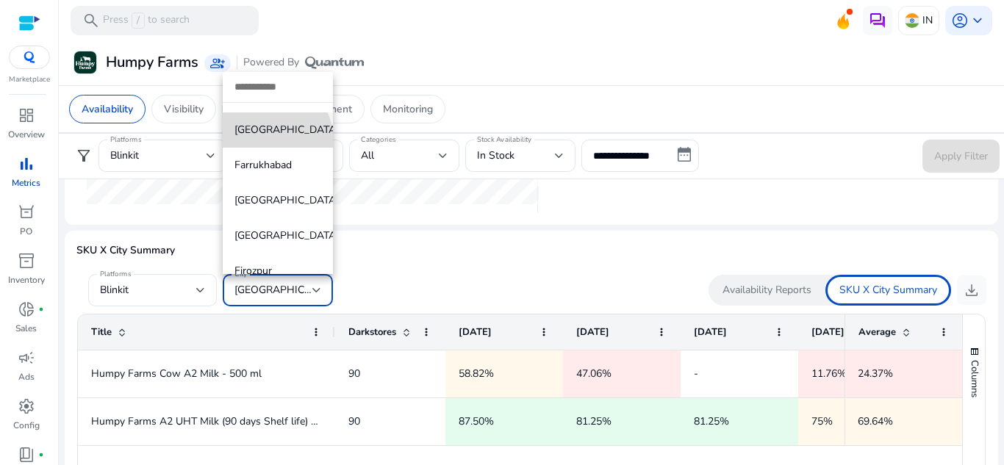
click at [268, 140] on mat-option "[GEOGRAPHIC_DATA]" at bounding box center [278, 130] width 110 height 35
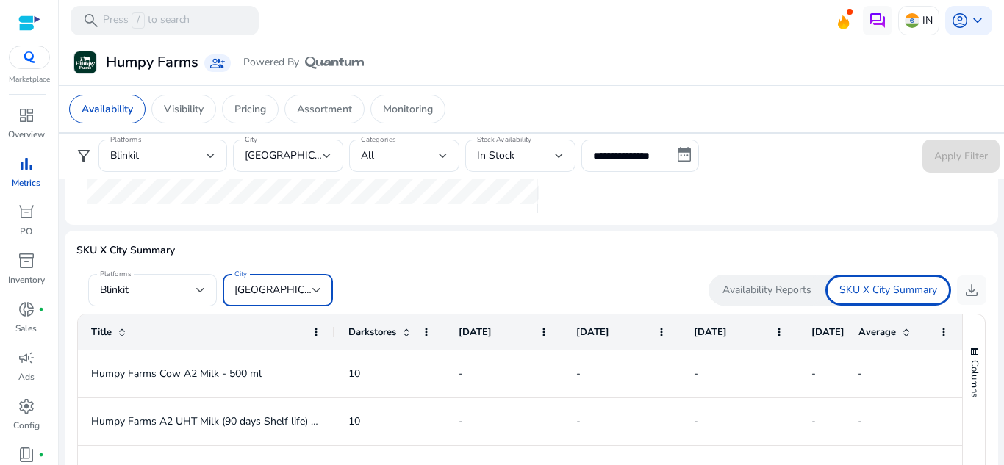
click at [299, 288] on div "[GEOGRAPHIC_DATA]" at bounding box center [274, 290] width 78 height 16
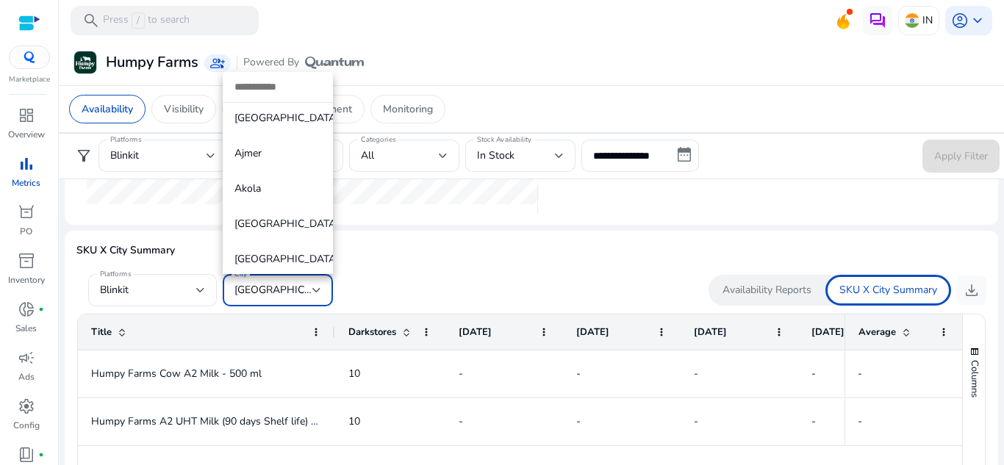
scroll to position [0, 0]
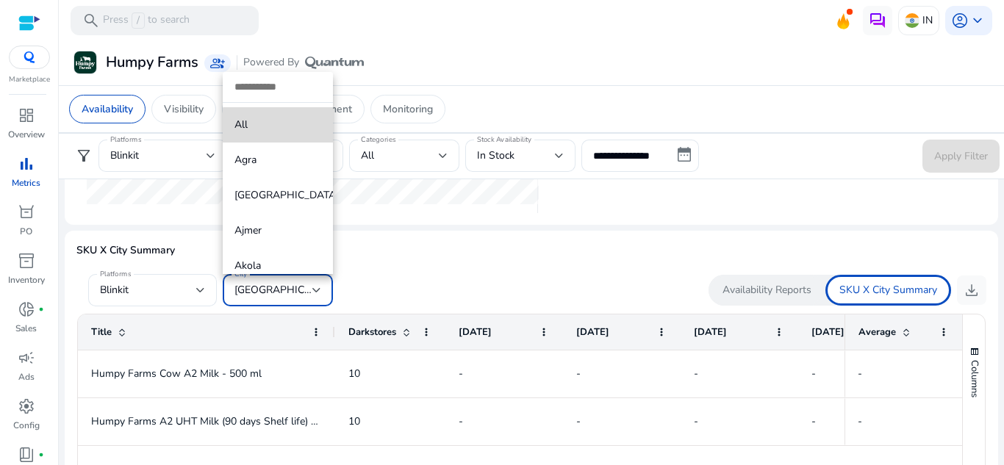
click at [288, 132] on span "All" at bounding box center [278, 125] width 87 height 16
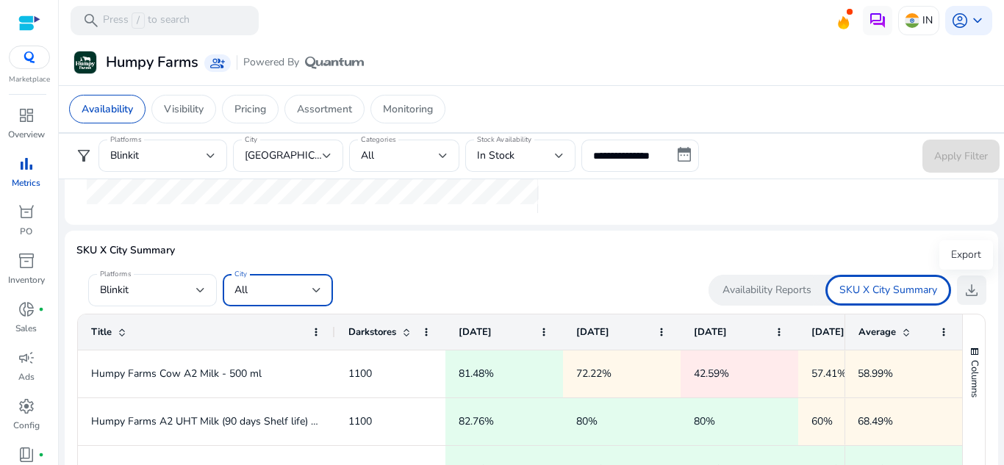
click at [967, 295] on span "download" at bounding box center [972, 291] width 18 height 18
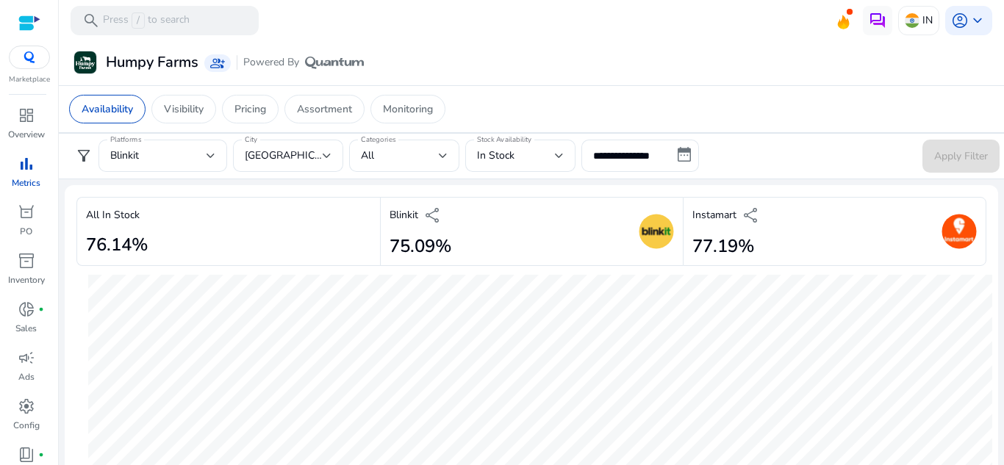
click at [530, 51] on div "Humpy Farms group_add Powered By" at bounding box center [532, 62] width 934 height 27
click at [30, 285] on p "Sales" at bounding box center [25, 287] width 21 height 13
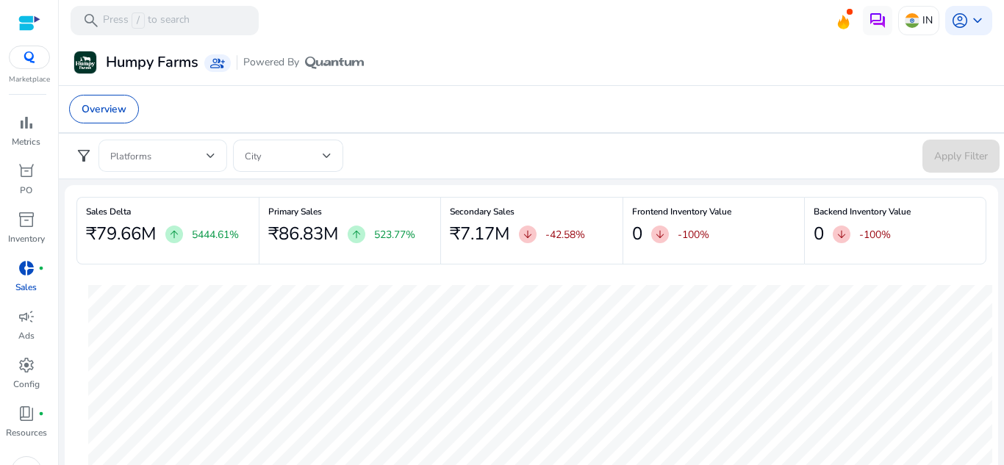
click at [208, 160] on div at bounding box center [211, 156] width 9 height 18
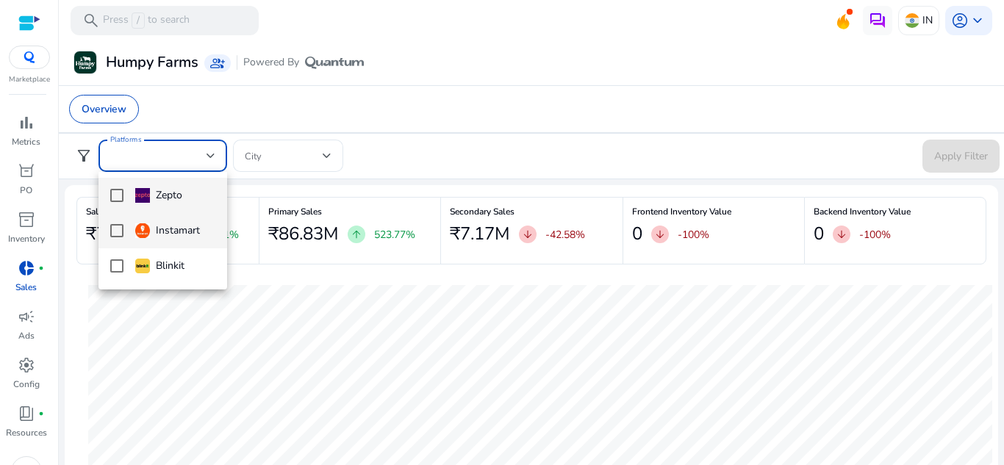
click at [113, 232] on mat-pseudo-checkbox at bounding box center [116, 230] width 13 height 13
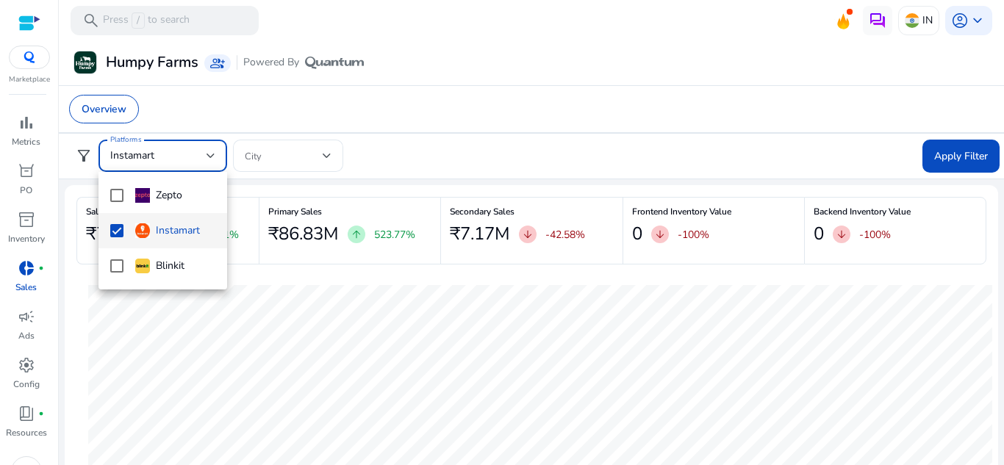
click at [319, 143] on div at bounding box center [502, 232] width 1004 height 465
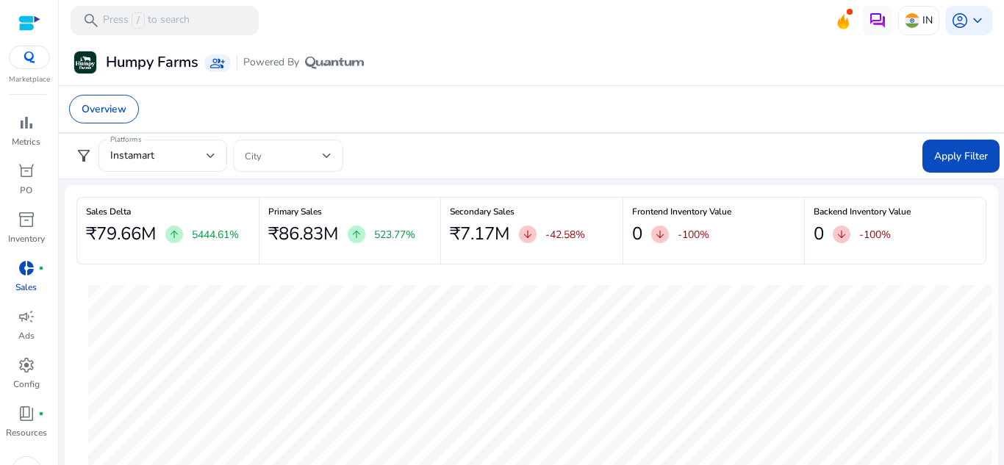
click at [318, 154] on span at bounding box center [284, 156] width 78 height 16
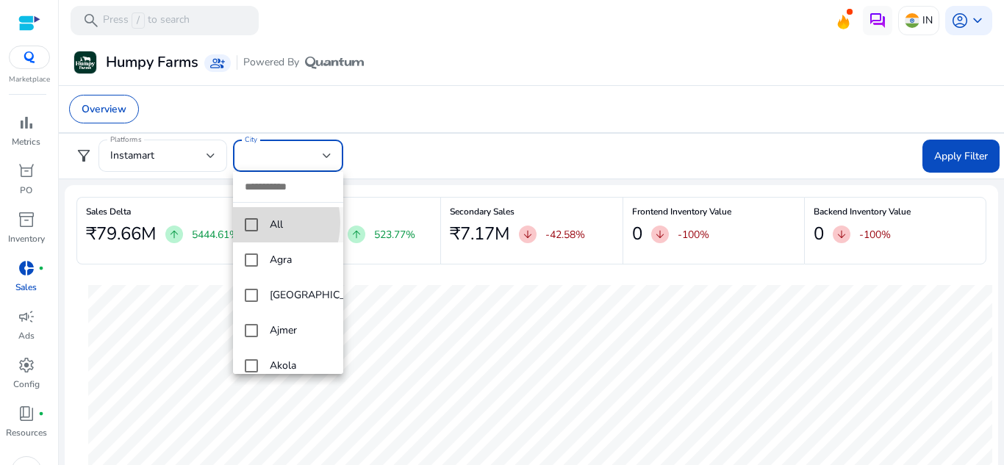
click at [252, 223] on mat-pseudo-checkbox at bounding box center [251, 224] width 13 height 13
click at [965, 154] on div at bounding box center [502, 232] width 1004 height 465
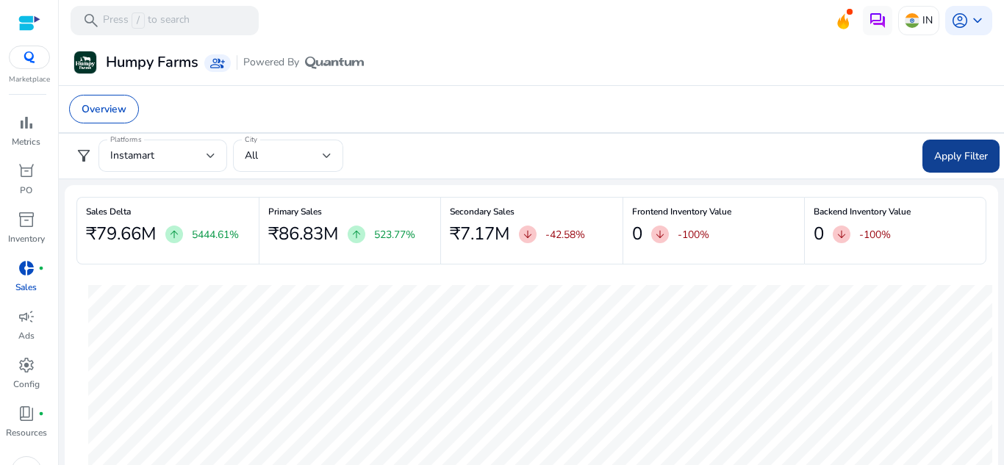
click at [954, 161] on span "Apply Filter" at bounding box center [962, 156] width 54 height 15
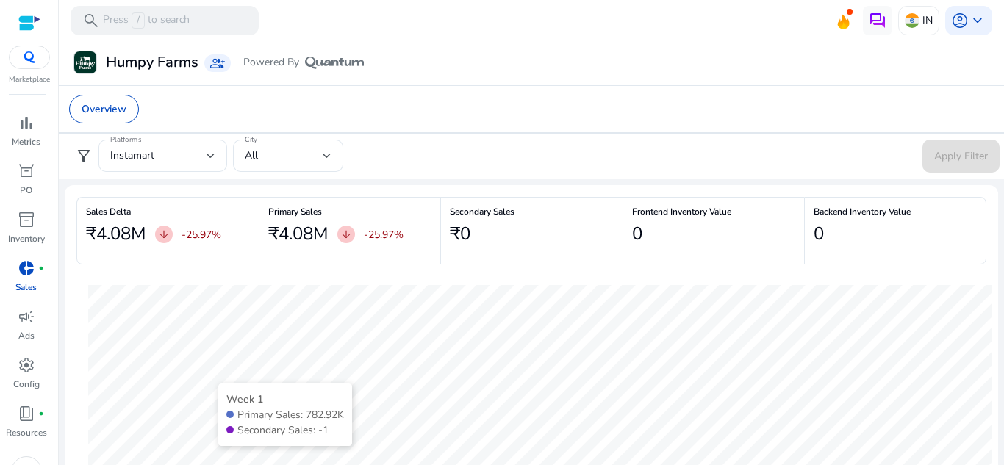
scroll to position [147, 0]
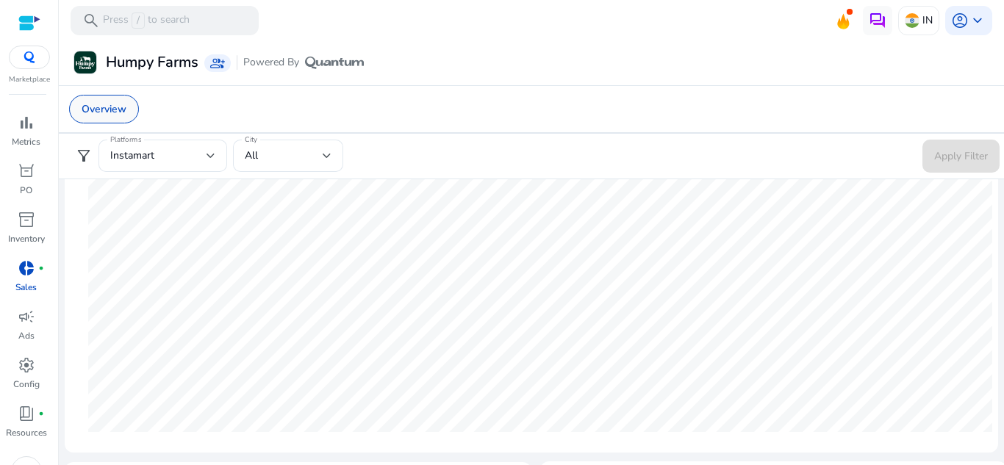
click at [102, 109] on p "Overview" at bounding box center [104, 108] width 45 height 15
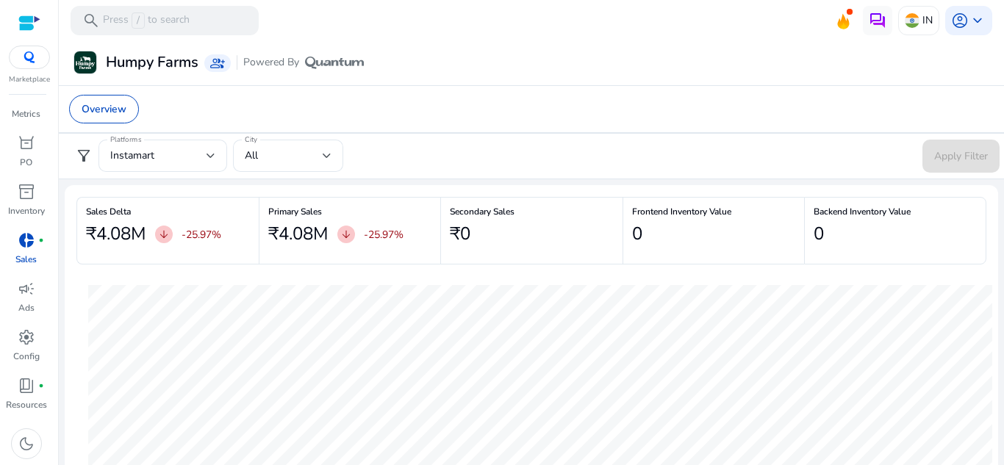
scroll to position [0, 0]
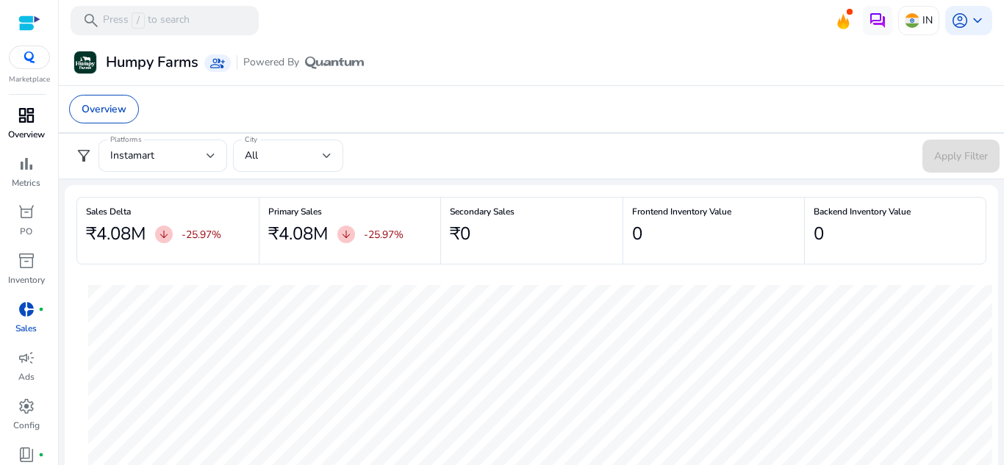
click at [38, 139] on p "Overview" at bounding box center [26, 134] width 37 height 13
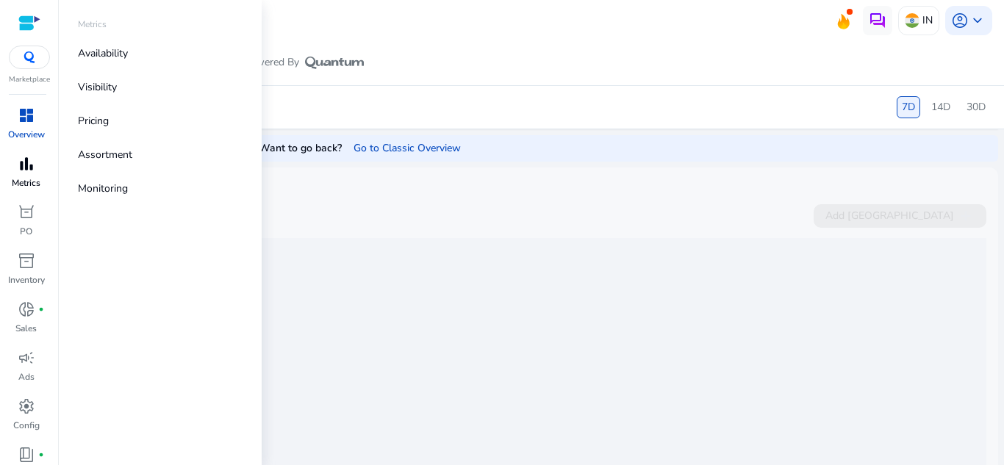
click at [21, 174] on div "bar_chart" at bounding box center [26, 164] width 41 height 24
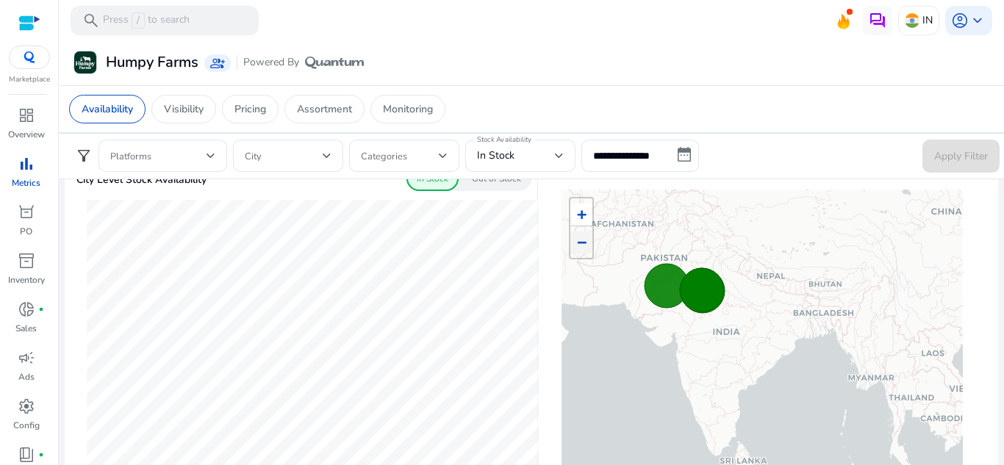
scroll to position [515, 0]
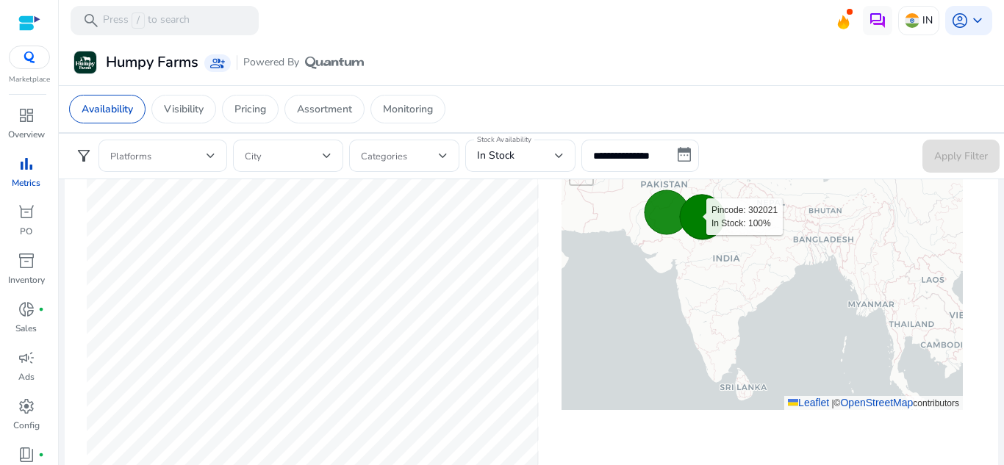
click at [680, 210] on icon at bounding box center [702, 217] width 44 height 44
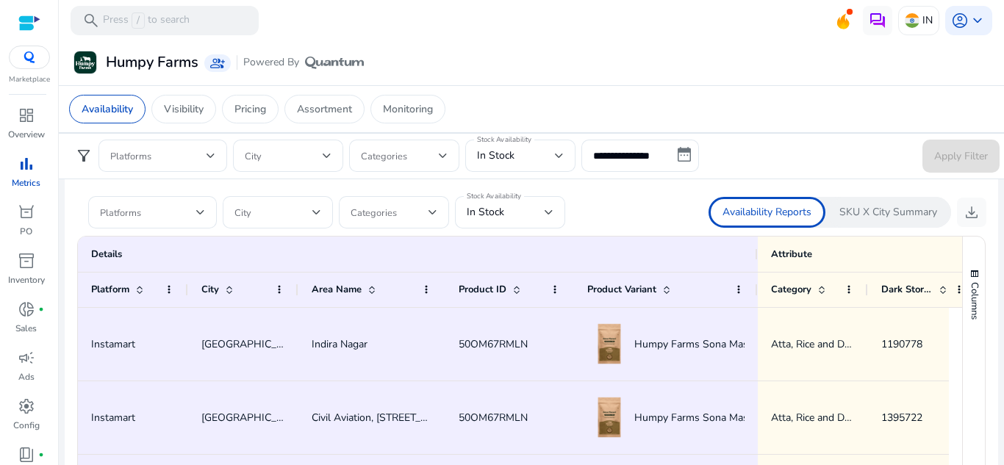
scroll to position [74, 0]
click at [647, 225] on div "Availability Reports SKU X City Summary download" at bounding box center [775, 212] width 421 height 31
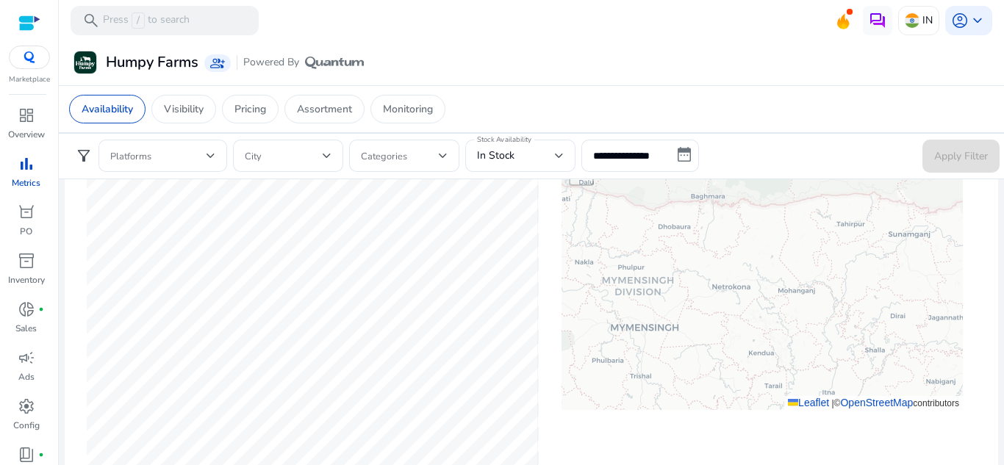
scroll to position [294, 0]
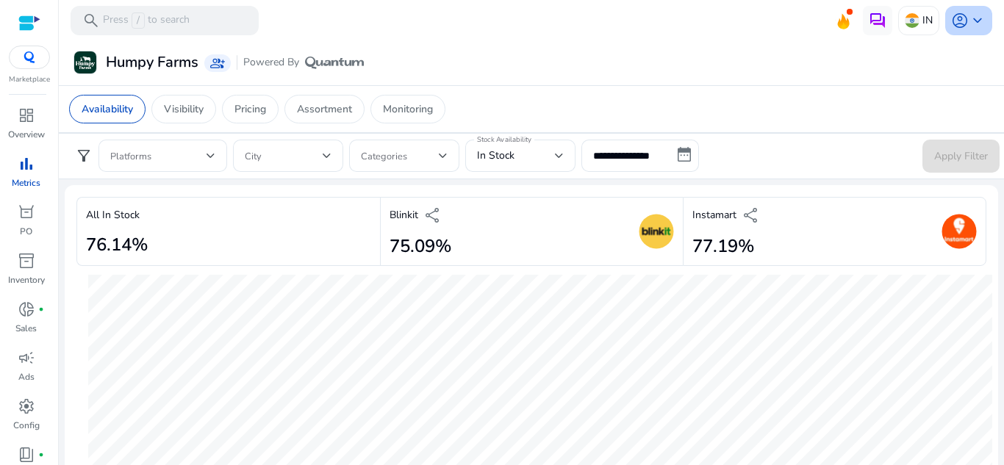
click at [979, 25] on span "keyboard_arrow_down" at bounding box center [978, 21] width 18 height 18
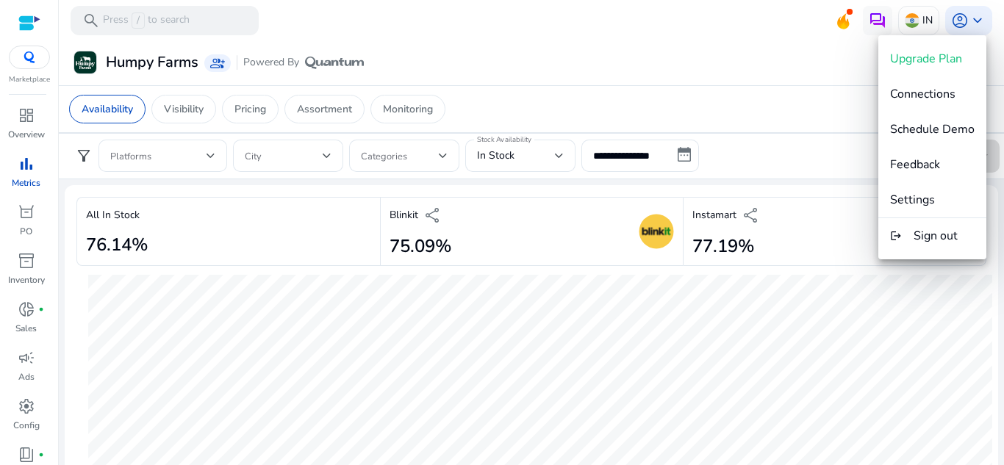
click at [602, 43] on div at bounding box center [502, 232] width 1004 height 465
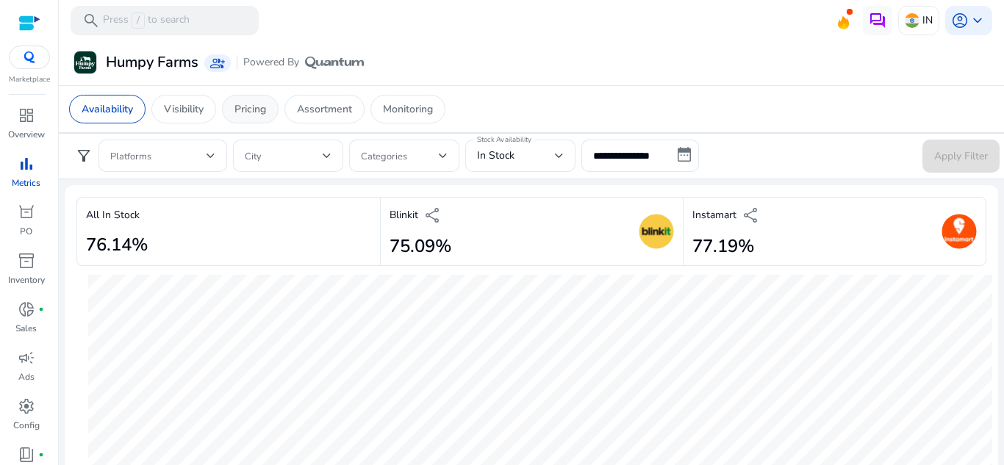
click at [247, 96] on div "Pricing" at bounding box center [250, 109] width 57 height 29
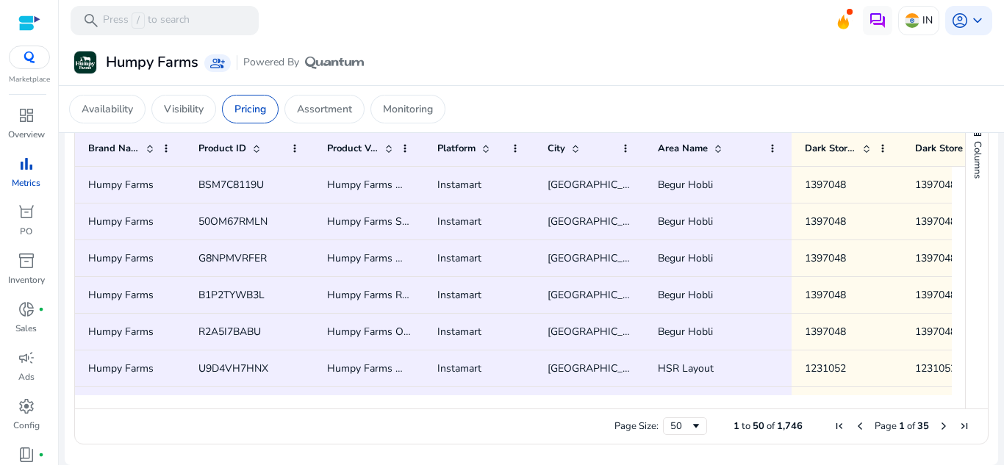
scroll to position [54, 0]
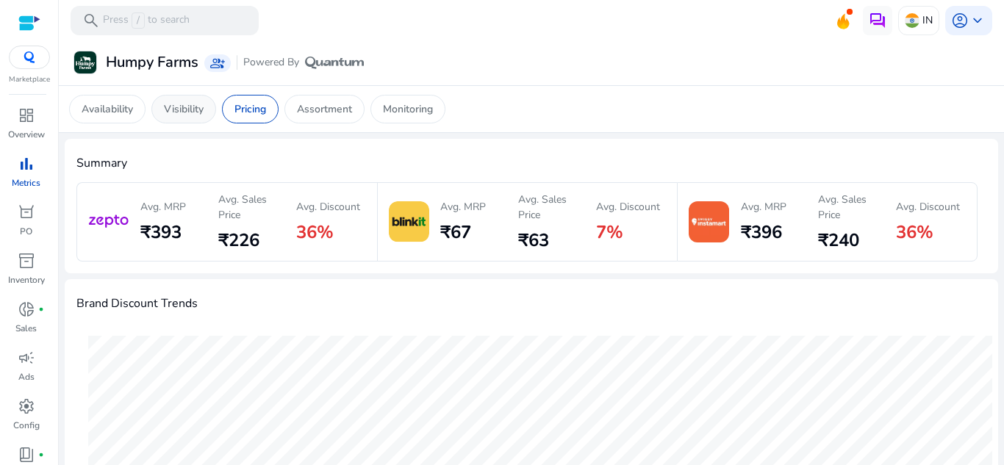
click at [201, 113] on p "Visibility" at bounding box center [184, 108] width 40 height 15
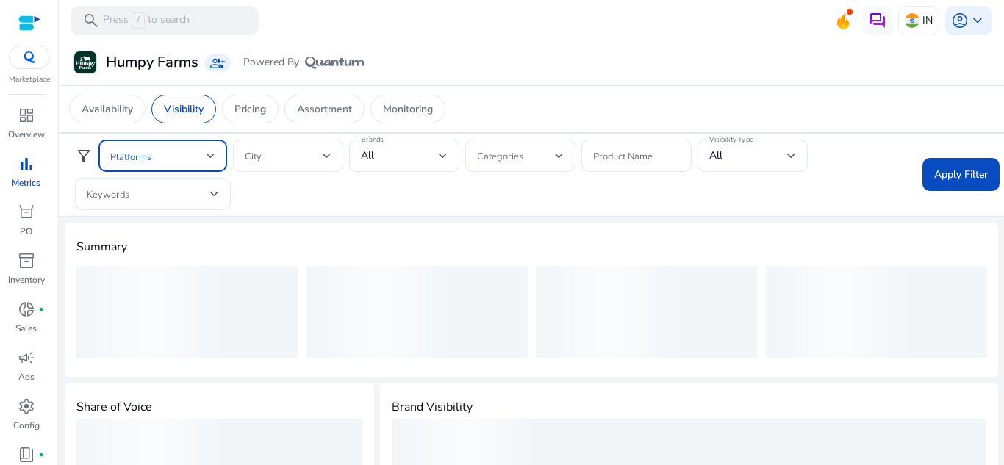
click at [203, 158] on span at bounding box center [158, 156] width 96 height 16
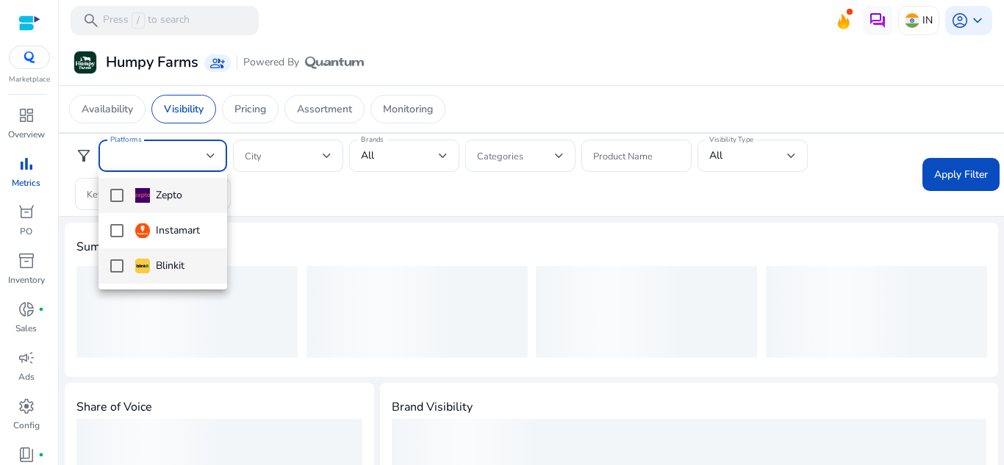
click at [110, 270] on mat-option "Blinkit" at bounding box center [163, 266] width 129 height 35
click at [314, 213] on div at bounding box center [502, 232] width 1004 height 465
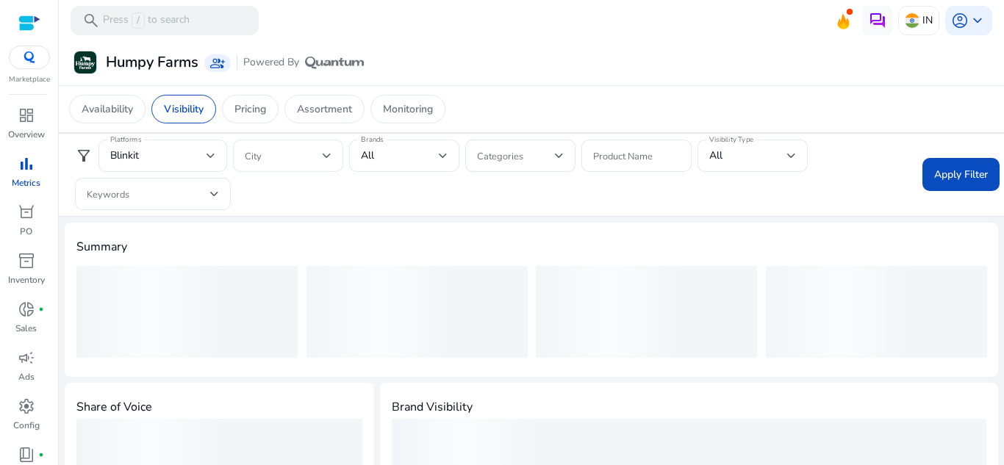
click at [318, 165] on div at bounding box center [288, 156] width 87 height 32
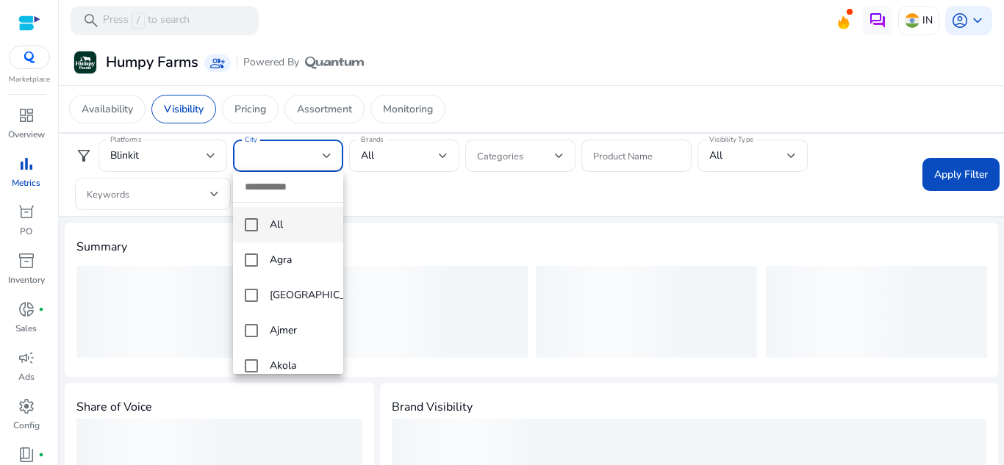
click at [252, 226] on mat-pseudo-checkbox at bounding box center [251, 224] width 13 height 13
click at [383, 166] on div at bounding box center [502, 232] width 1004 height 465
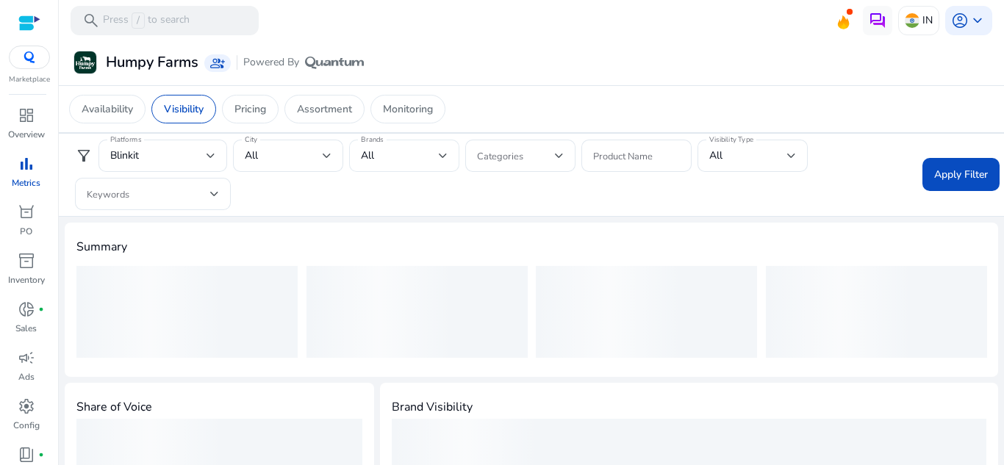
click at [436, 166] on div "All" at bounding box center [404, 156] width 87 height 32
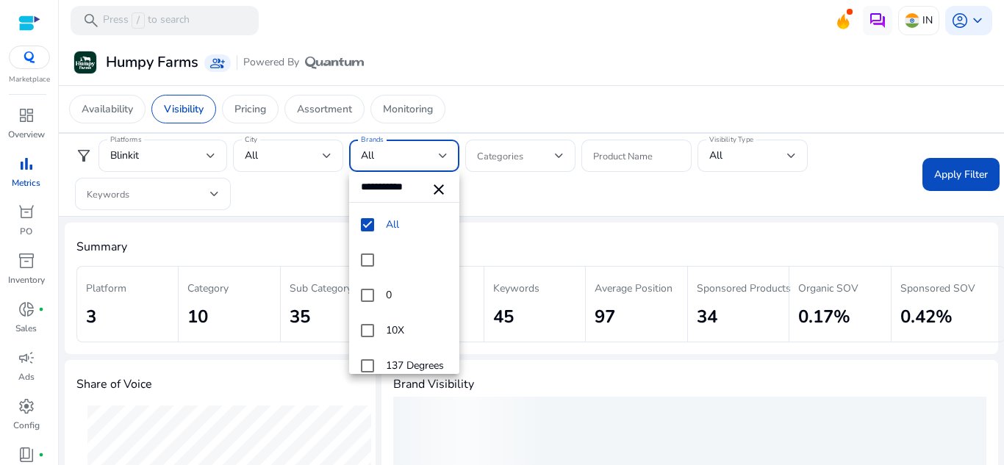
type input "**********"
click at [432, 187] on mat-icon "close" at bounding box center [439, 190] width 18 height 18
click at [446, 163] on div at bounding box center [502, 232] width 1004 height 465
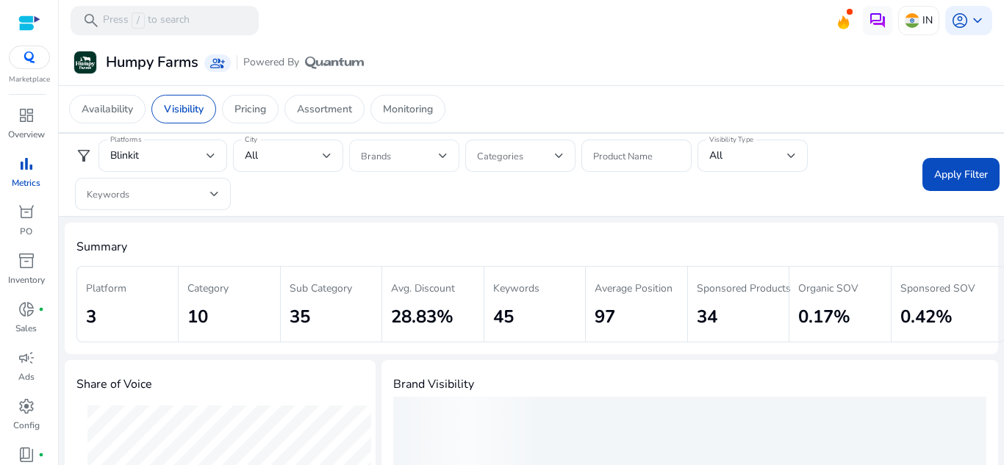
click at [444, 145] on div at bounding box center [404, 156] width 87 height 32
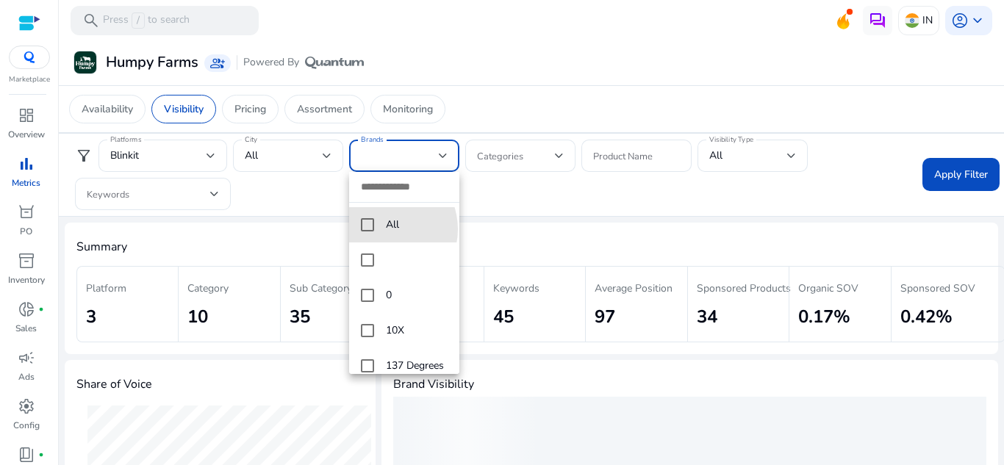
click at [385, 229] on mat-option "All" at bounding box center [404, 224] width 110 height 35
click at [518, 147] on div at bounding box center [502, 232] width 1004 height 465
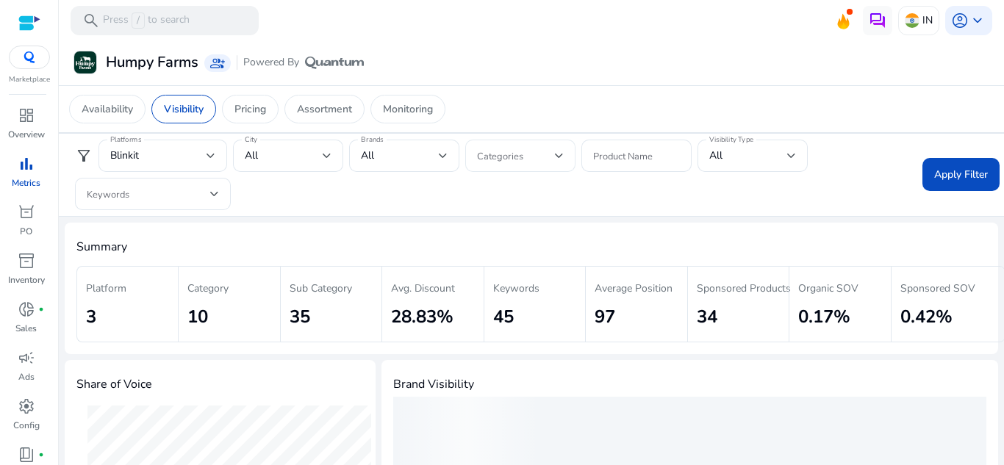
click at [544, 156] on span at bounding box center [516, 156] width 78 height 16
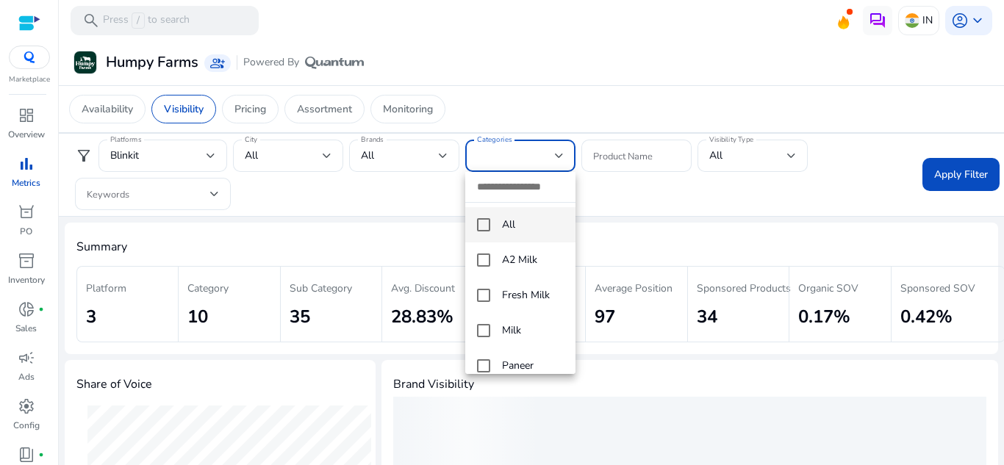
drag, startPoint x: 492, startPoint y: 231, endPoint x: 488, endPoint y: 224, distance: 8.2
click at [491, 231] on mat-option "All" at bounding box center [520, 224] width 110 height 35
click at [641, 210] on div at bounding box center [502, 232] width 1004 height 465
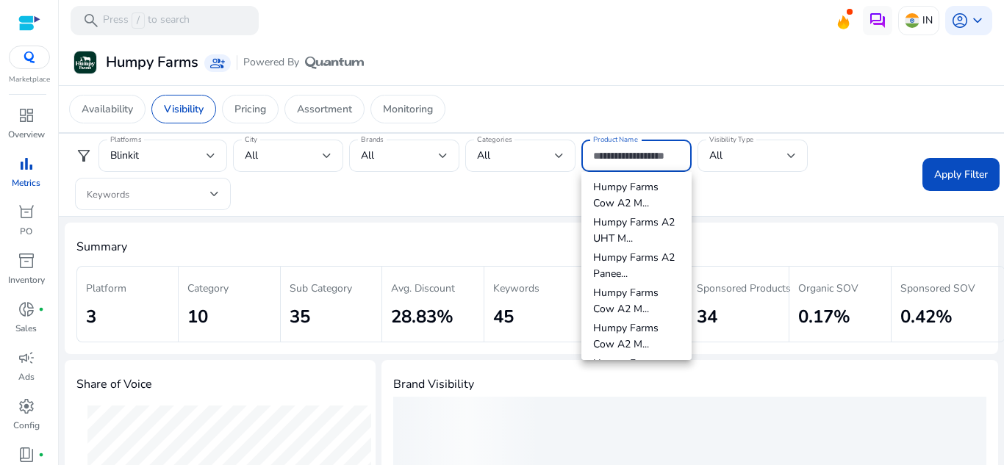
click at [659, 154] on input "Product Name" at bounding box center [636, 156] width 87 height 16
click at [749, 216] on div "filter_alt Platforms Blinkit City All Brands All Categories All Product Name Vi…" at bounding box center [531, 175] width 949 height 84
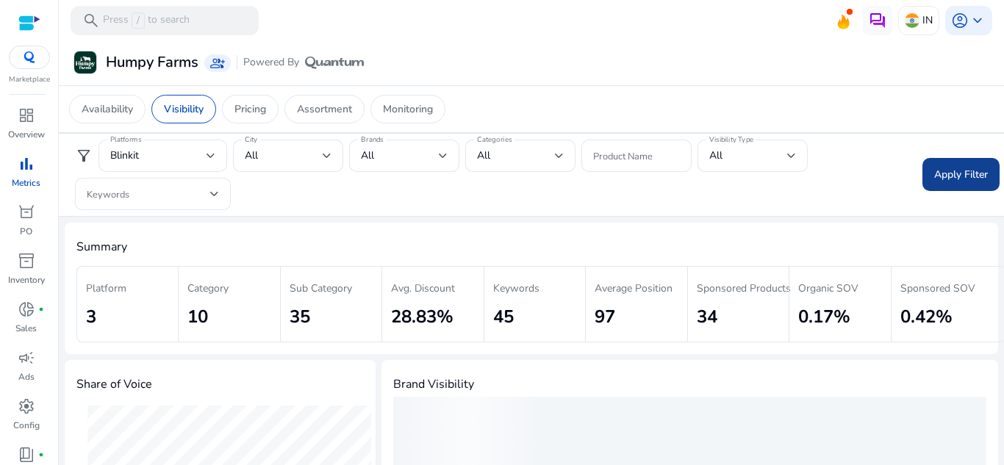
click at [985, 177] on span at bounding box center [961, 174] width 77 height 35
